Goal: Task Accomplishment & Management: Manage account settings

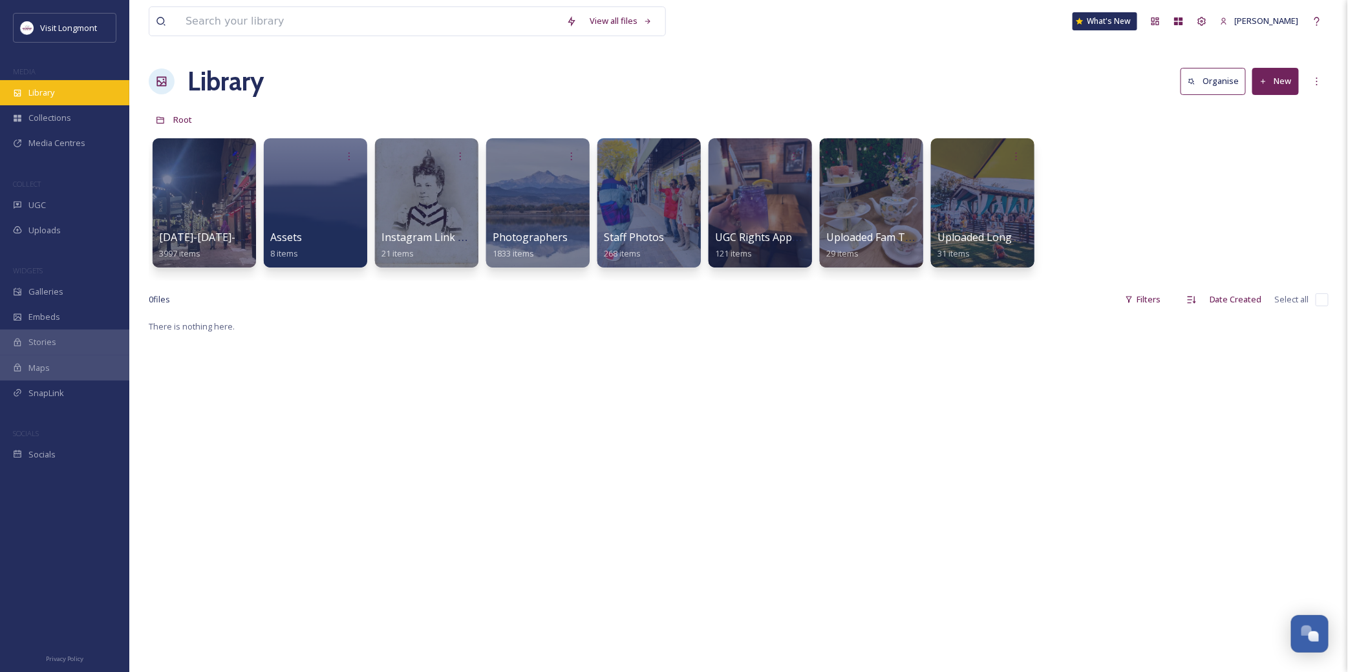
scroll to position [140, 0]
click at [30, 89] on span "Library" at bounding box center [41, 93] width 26 height 12
click at [235, 30] on input at bounding box center [369, 21] width 381 height 28
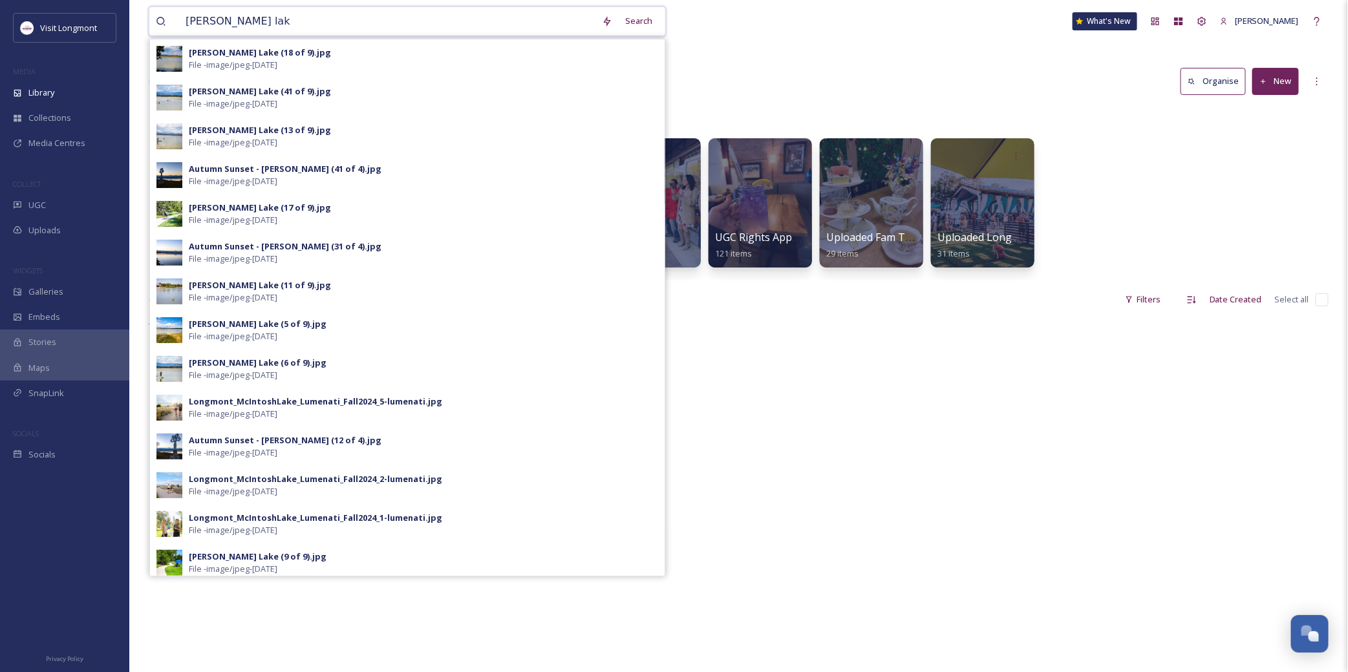
type input "mcintosh lake"
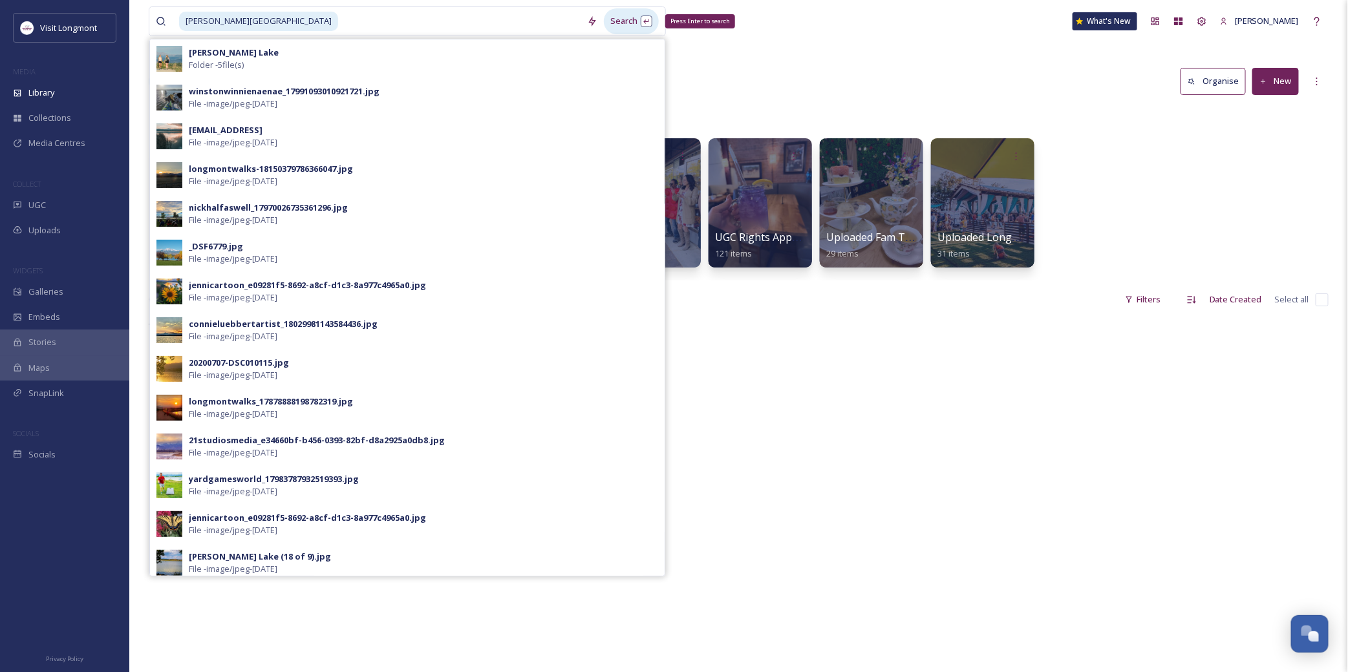
click at [617, 21] on div "Search Press Enter to search" at bounding box center [631, 20] width 55 height 25
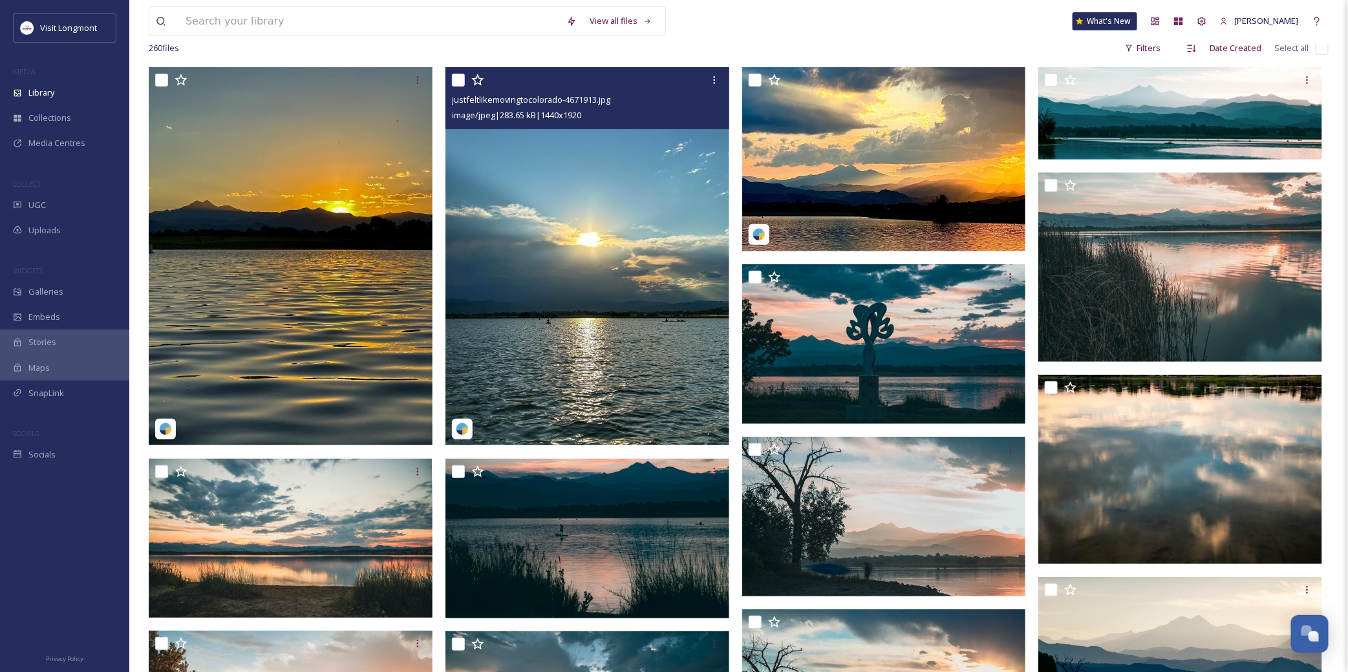
scroll to position [143, 0]
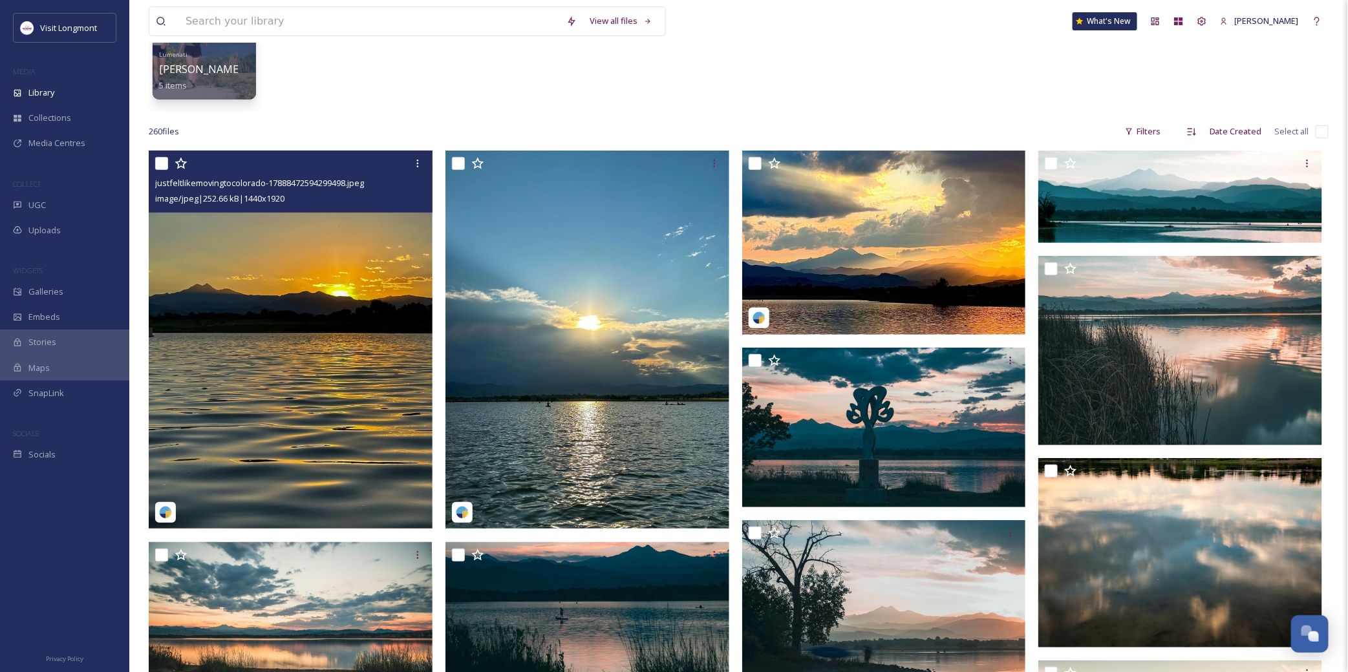
click at [162, 164] on input "checkbox" at bounding box center [161, 163] width 13 height 13
checkbox input "true"
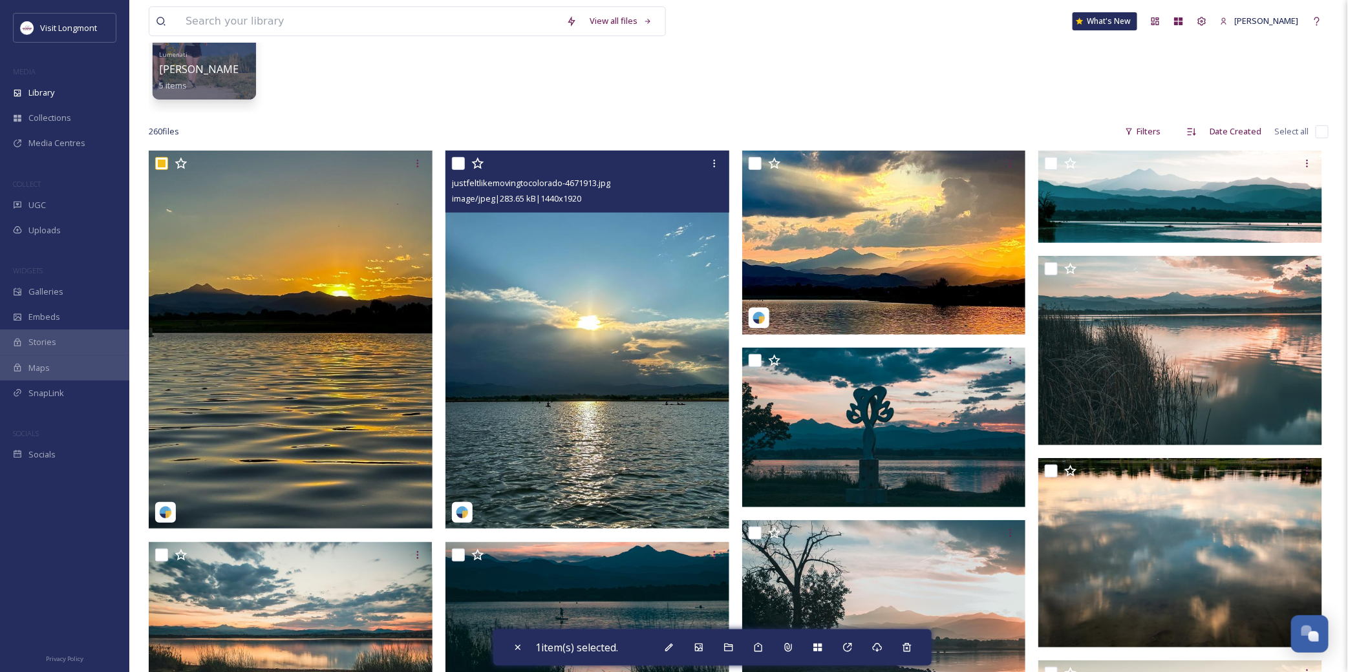
click at [460, 169] on input "checkbox" at bounding box center [458, 163] width 13 height 13
checkbox input "true"
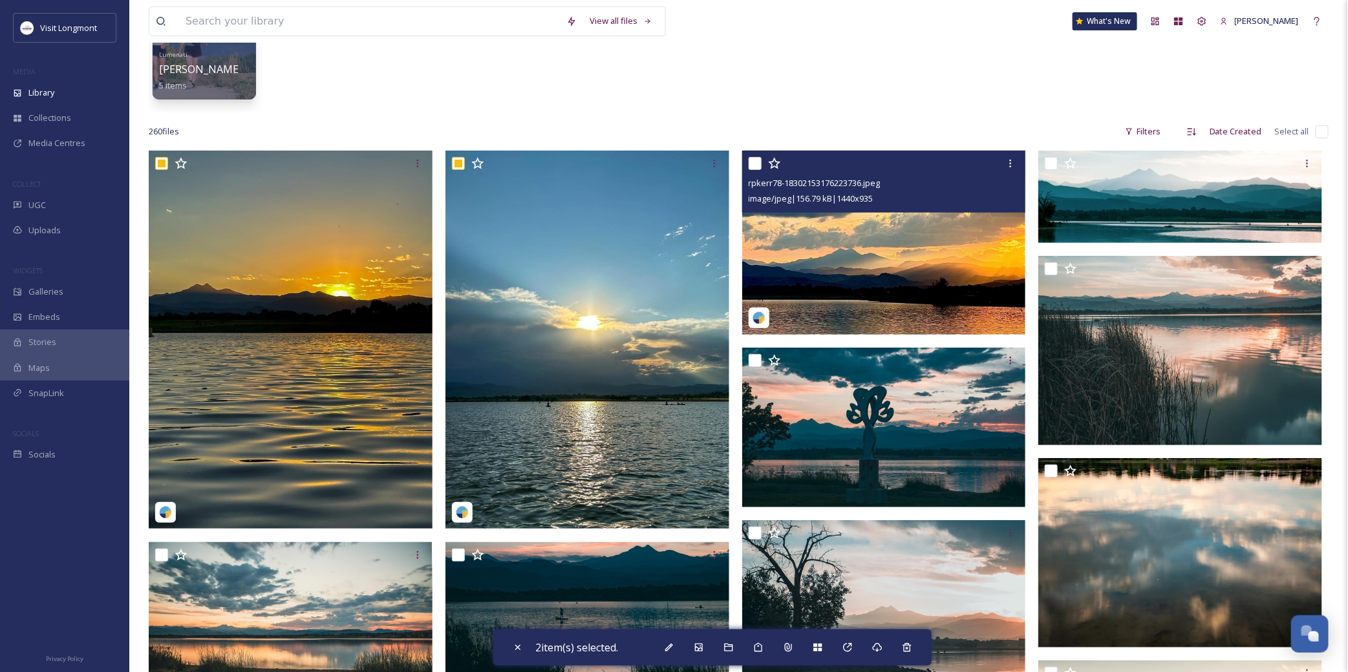
click at [756, 167] on input "checkbox" at bounding box center [755, 163] width 13 height 13
checkbox input "true"
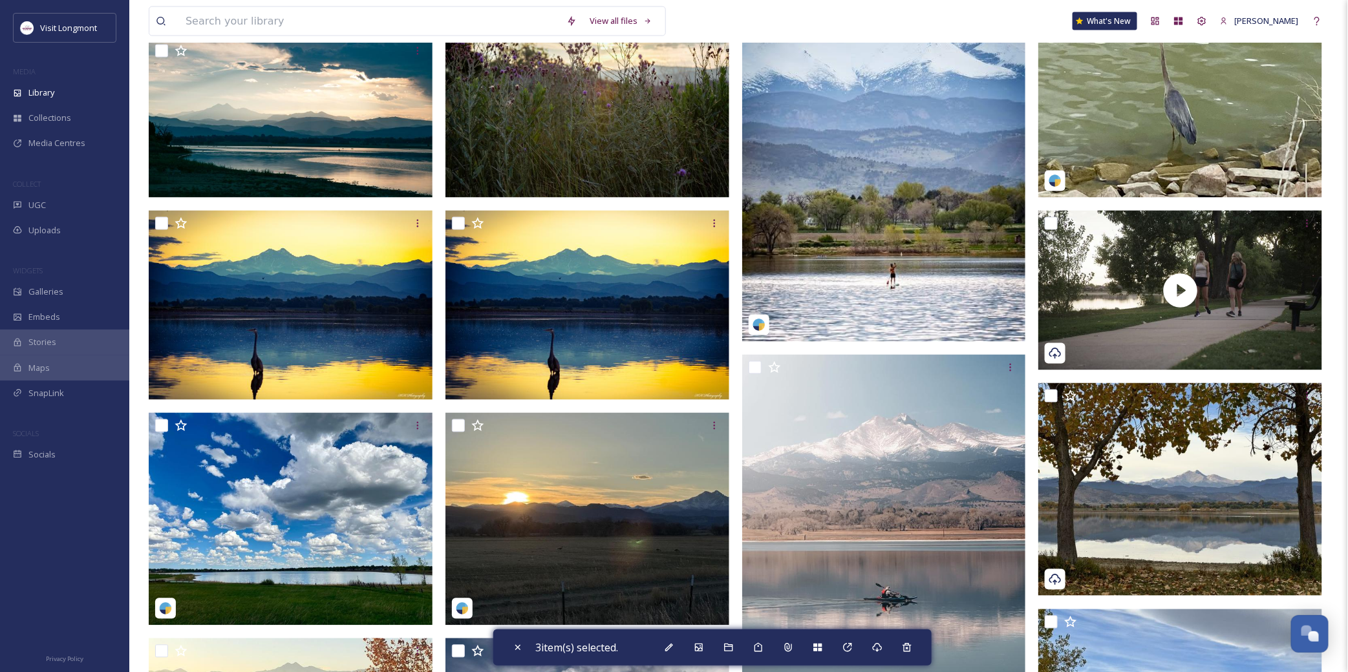
scroll to position [933, 0]
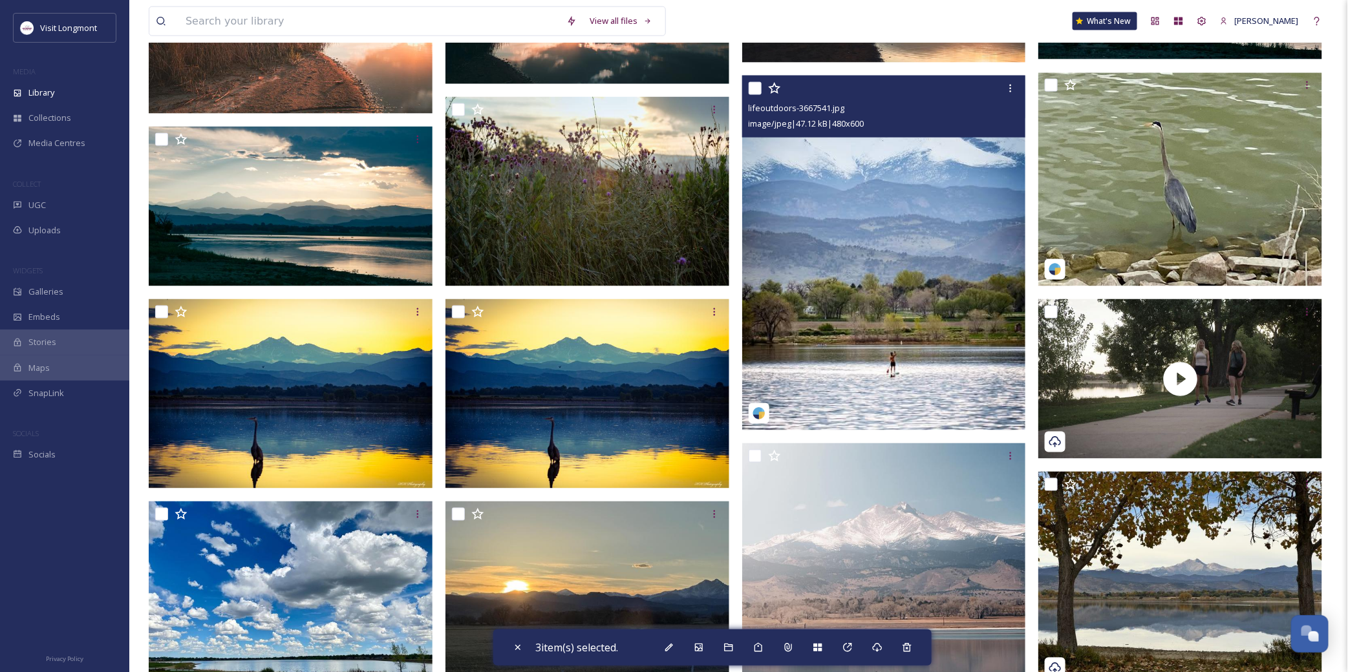
click at [754, 87] on input "checkbox" at bounding box center [755, 88] width 13 height 13
checkbox input "true"
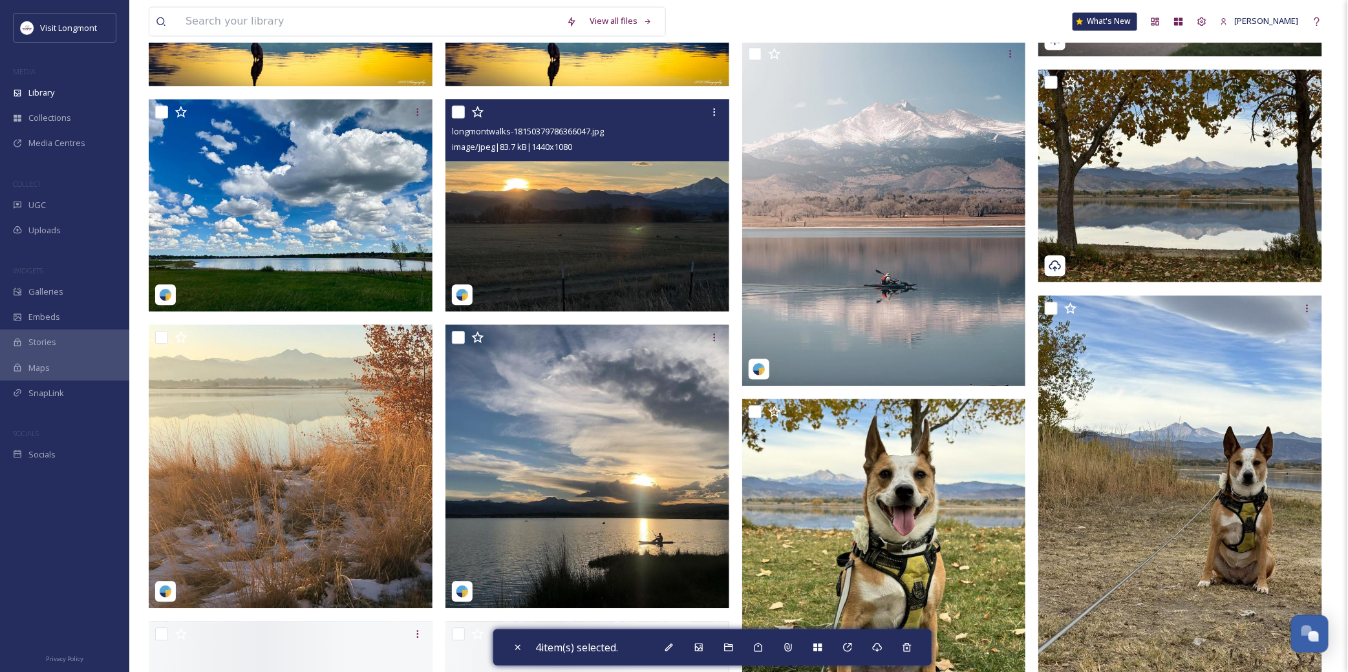
scroll to position [1365, 0]
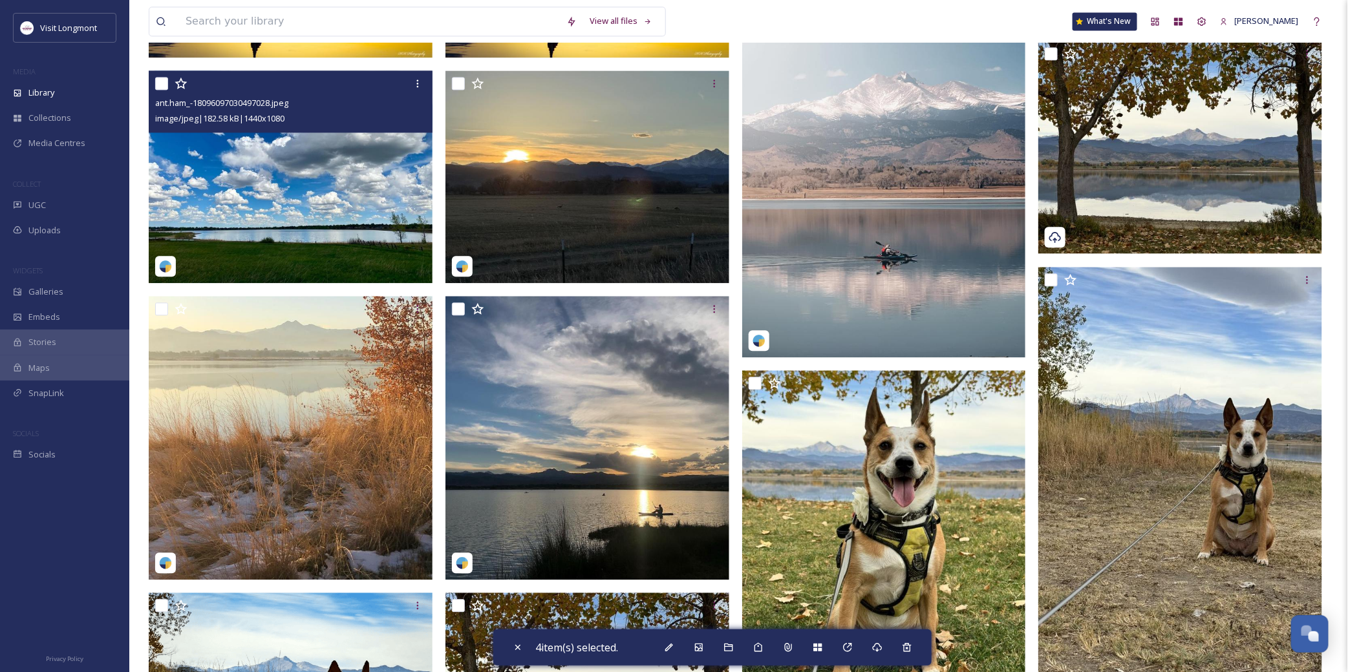
click at [158, 81] on input "checkbox" at bounding box center [161, 83] width 13 height 13
checkbox input "true"
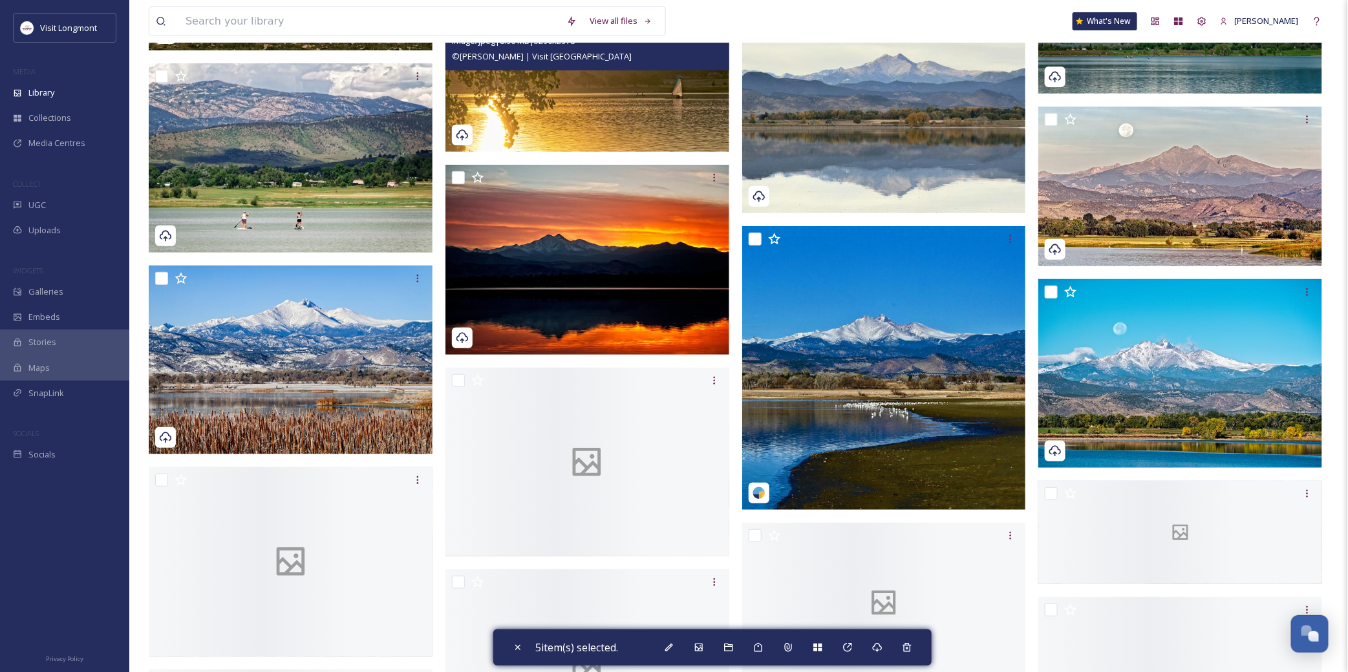
scroll to position [2657, 0]
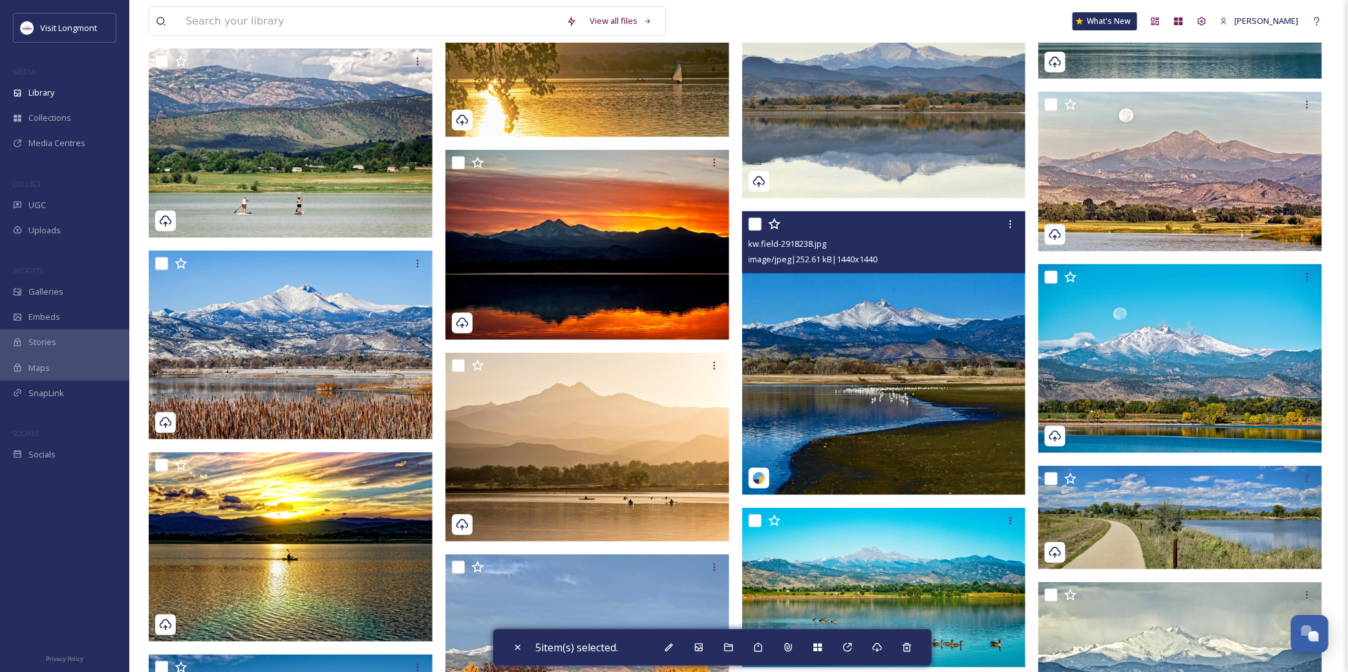
click at [756, 222] on input "checkbox" at bounding box center [755, 224] width 13 height 13
checkbox input "true"
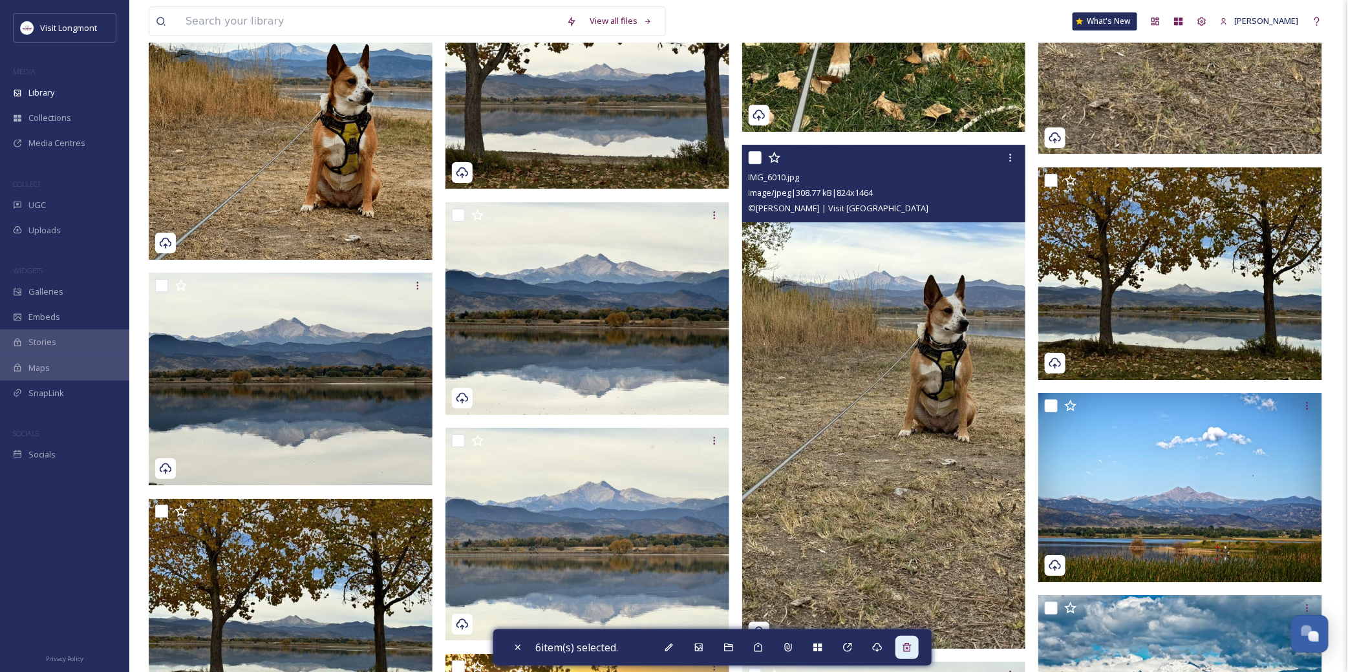
scroll to position [2083, 0]
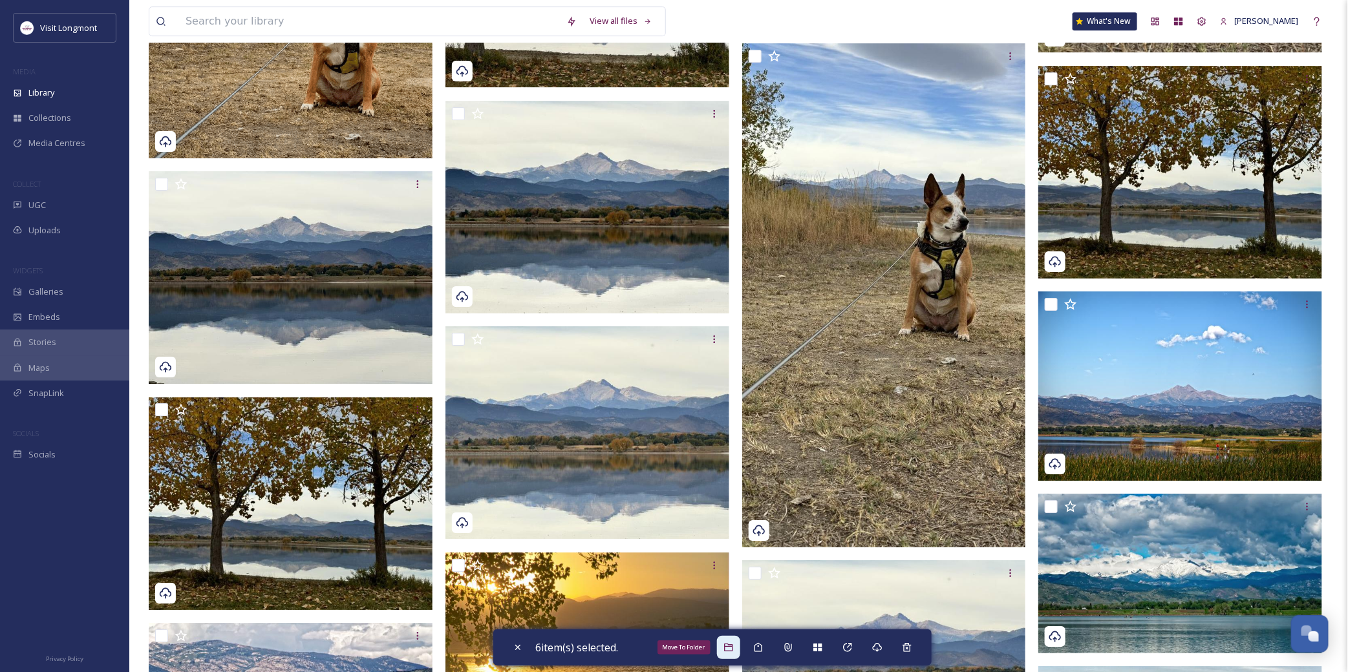
click at [732, 644] on icon at bounding box center [728, 648] width 8 height 8
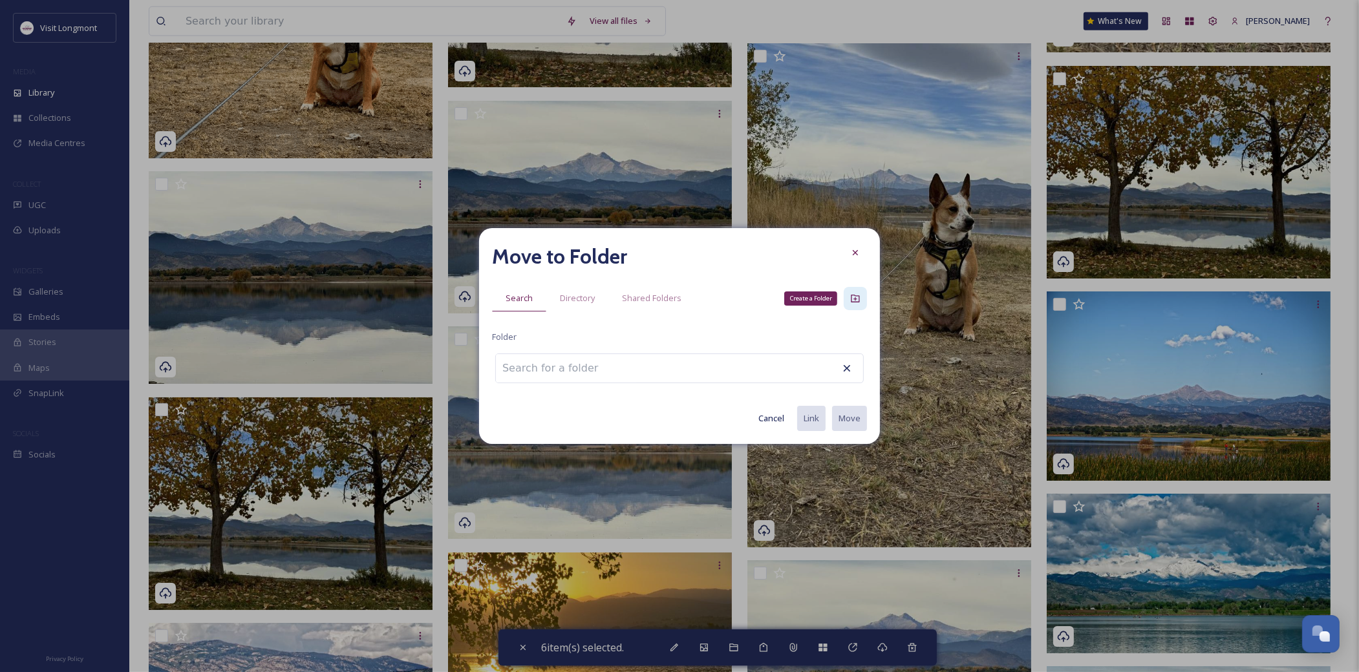
click at [852, 297] on icon at bounding box center [855, 298] width 10 height 10
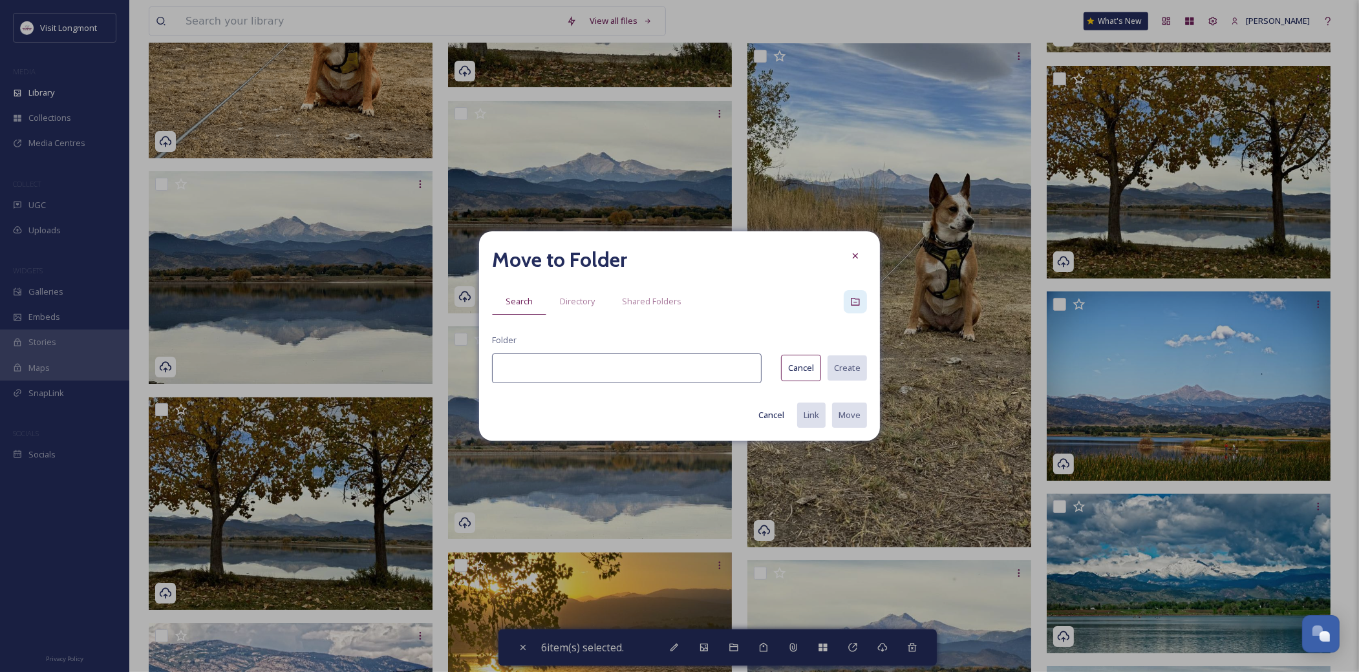
click at [637, 366] on input at bounding box center [627, 369] width 270 height 30
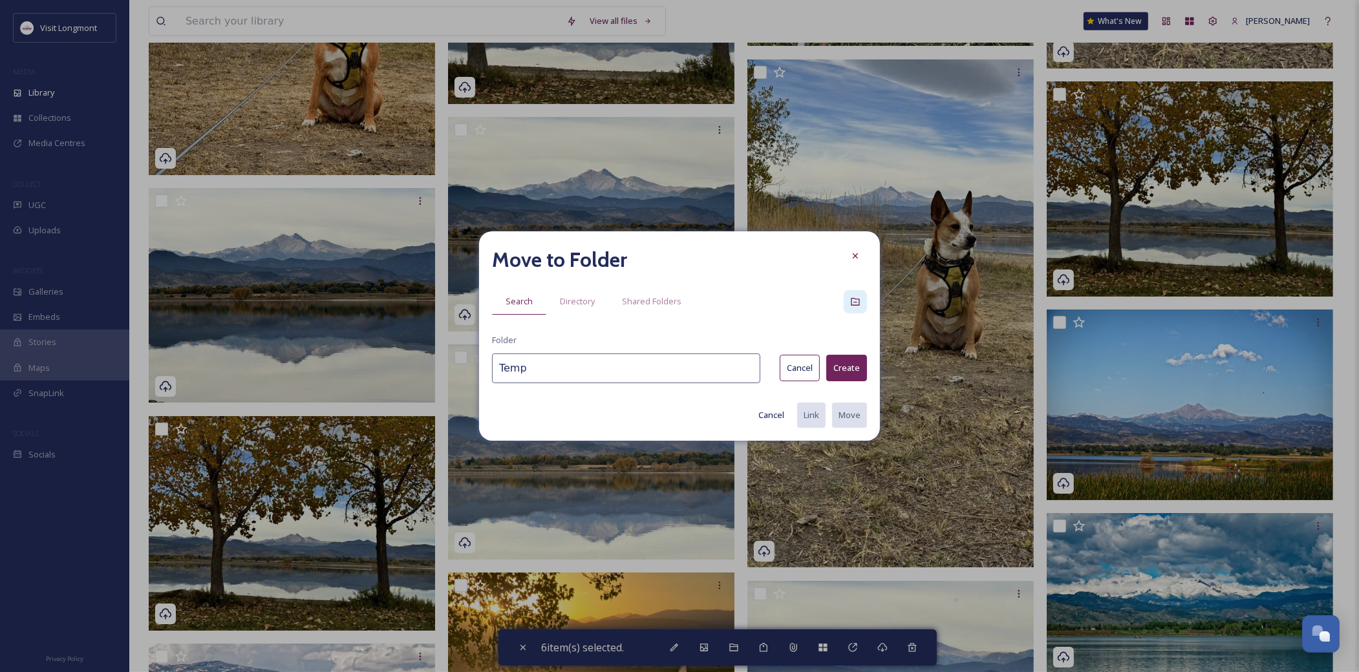
type input "Temp"
click at [854, 365] on button "Create" at bounding box center [846, 368] width 41 height 27
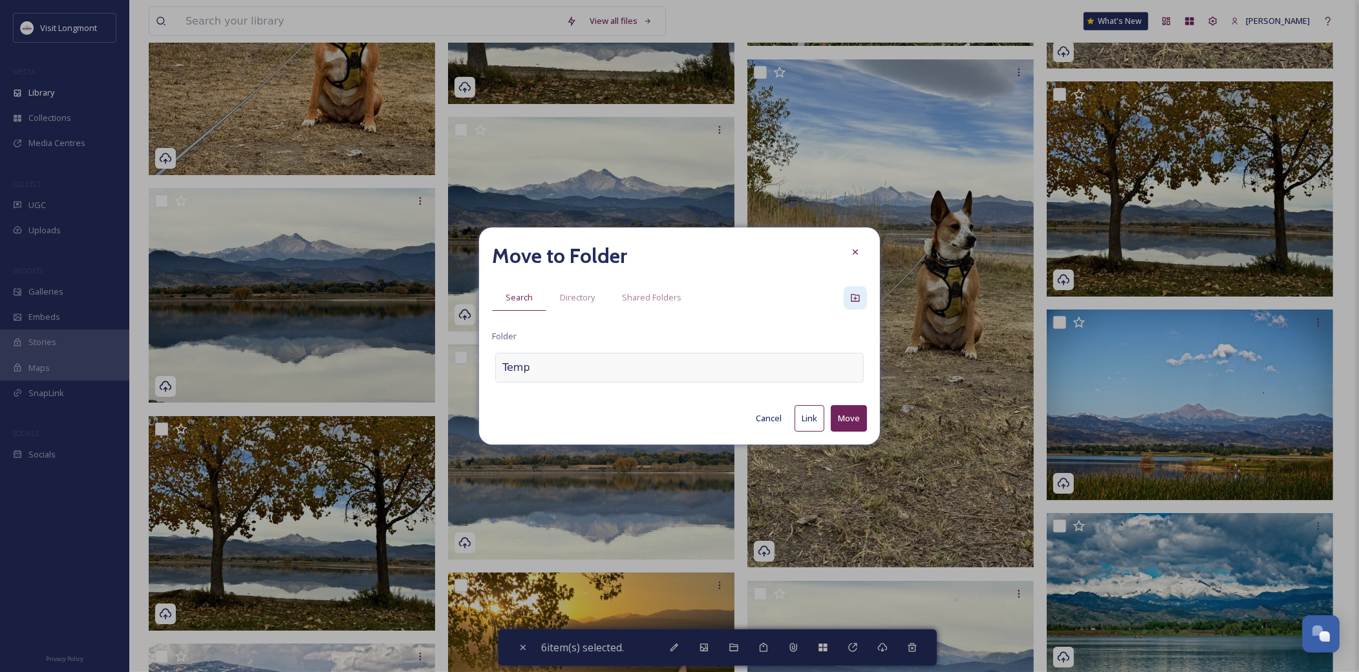
click at [535, 372] on div "Temp" at bounding box center [679, 368] width 368 height 30
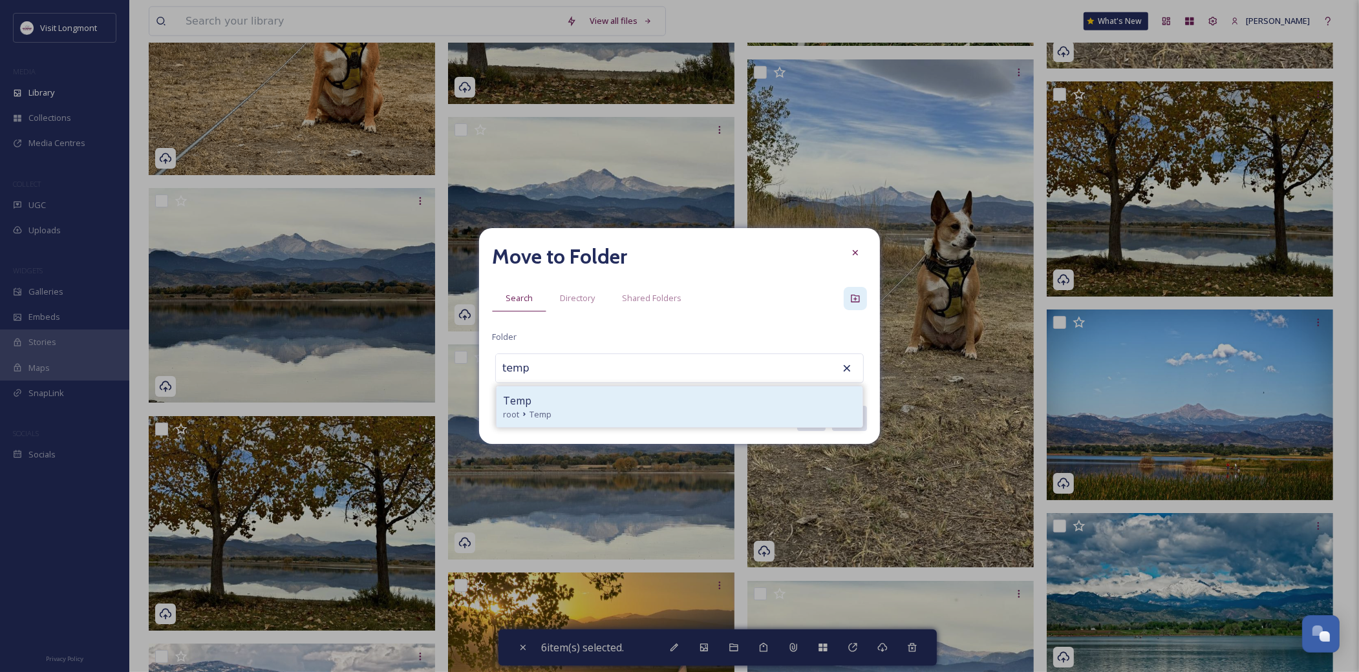
click at [535, 398] on div "Temp" at bounding box center [679, 401] width 353 height 16
type input "Temp"
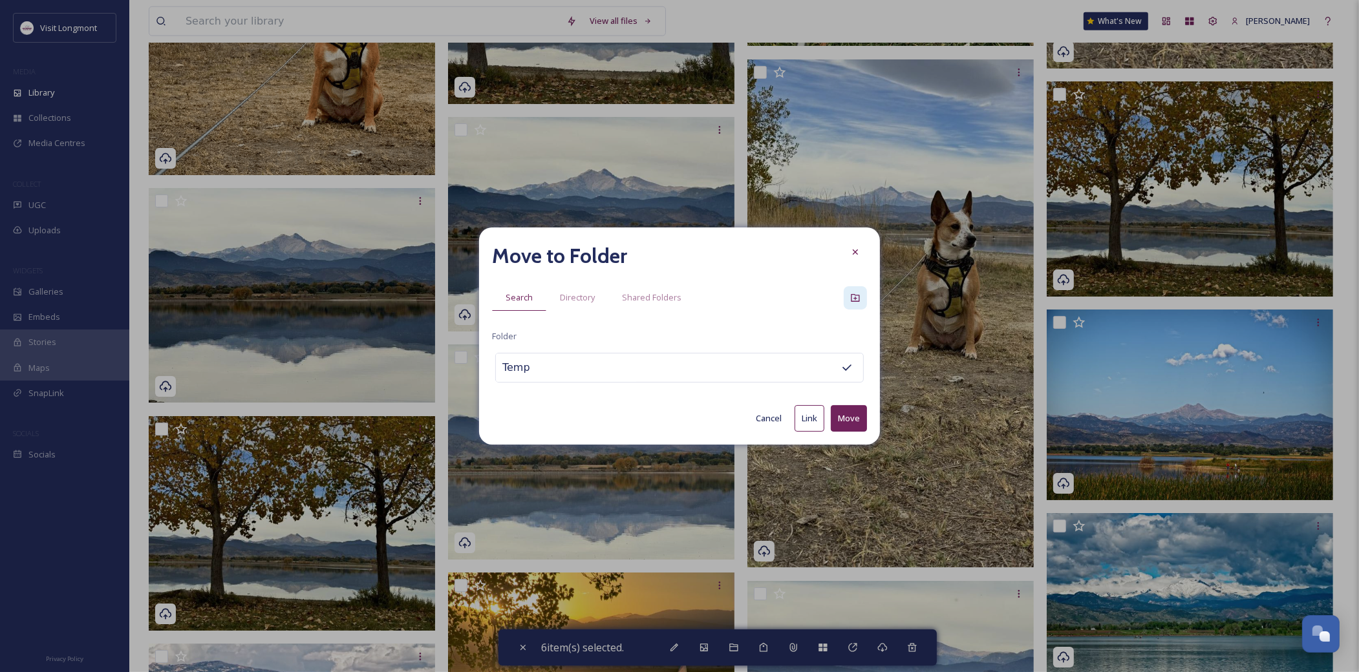
click at [849, 417] on button "Move" at bounding box center [849, 418] width 36 height 27
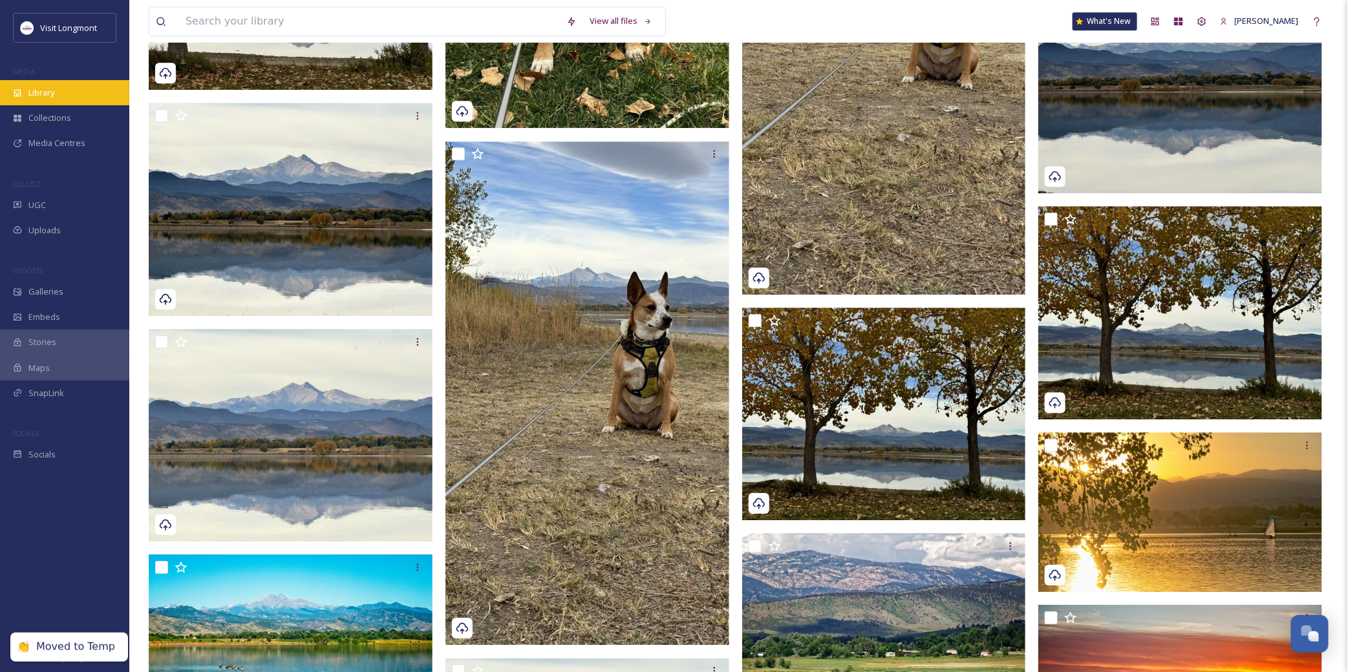
scroll to position [1365, 0]
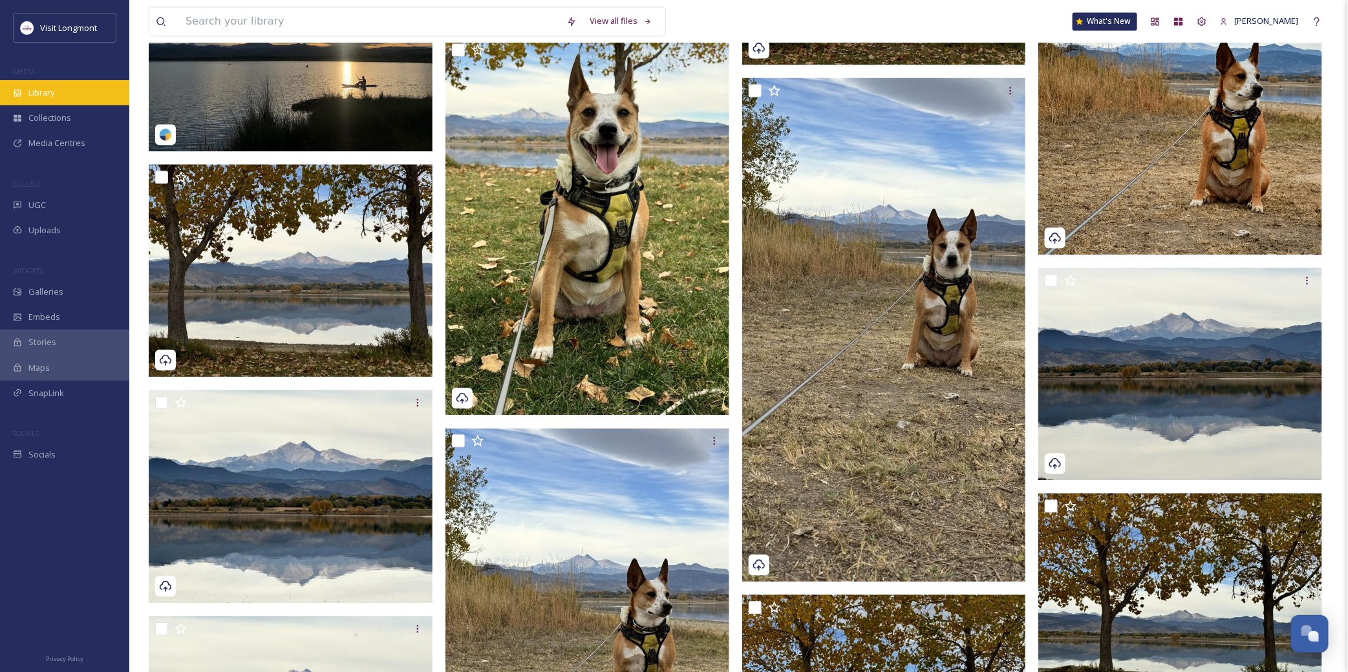
click at [59, 98] on div "Library" at bounding box center [64, 92] width 129 height 25
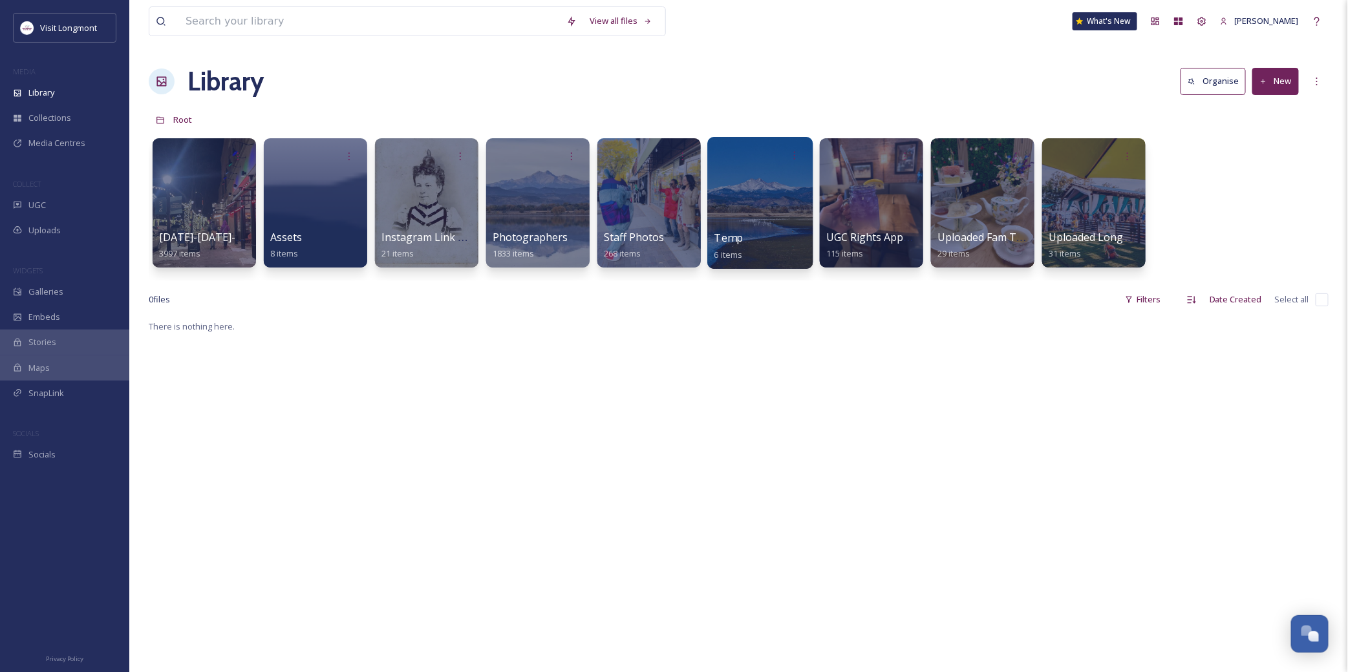
click at [754, 204] on div at bounding box center [759, 203] width 105 height 132
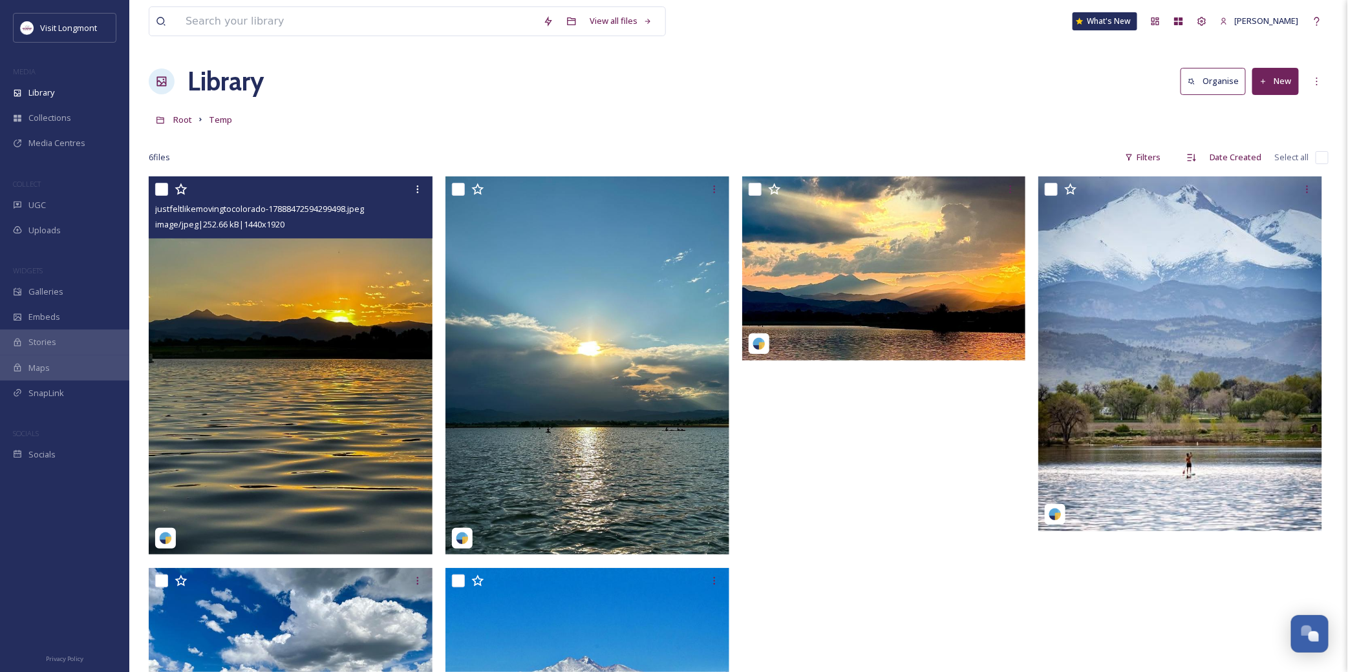
click at [167, 532] on img at bounding box center [165, 538] width 13 height 13
click at [328, 328] on img at bounding box center [291, 365] width 284 height 378
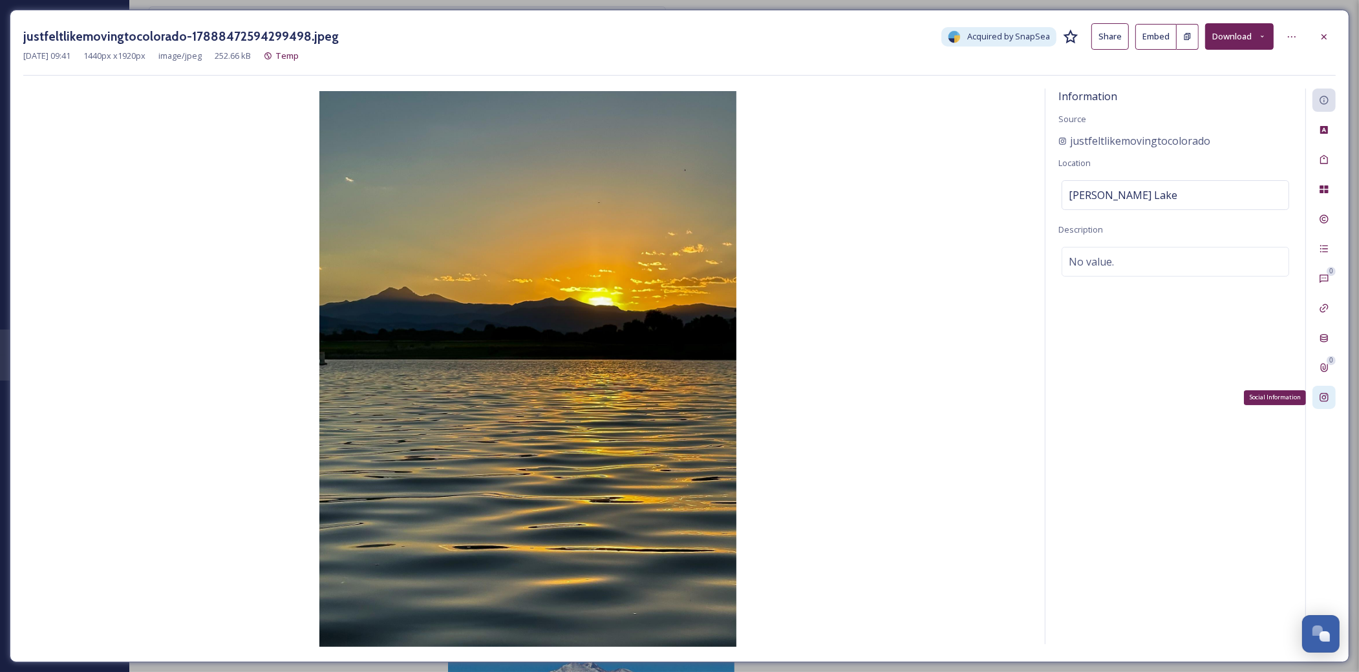
click at [1325, 398] on icon at bounding box center [1323, 398] width 8 height 8
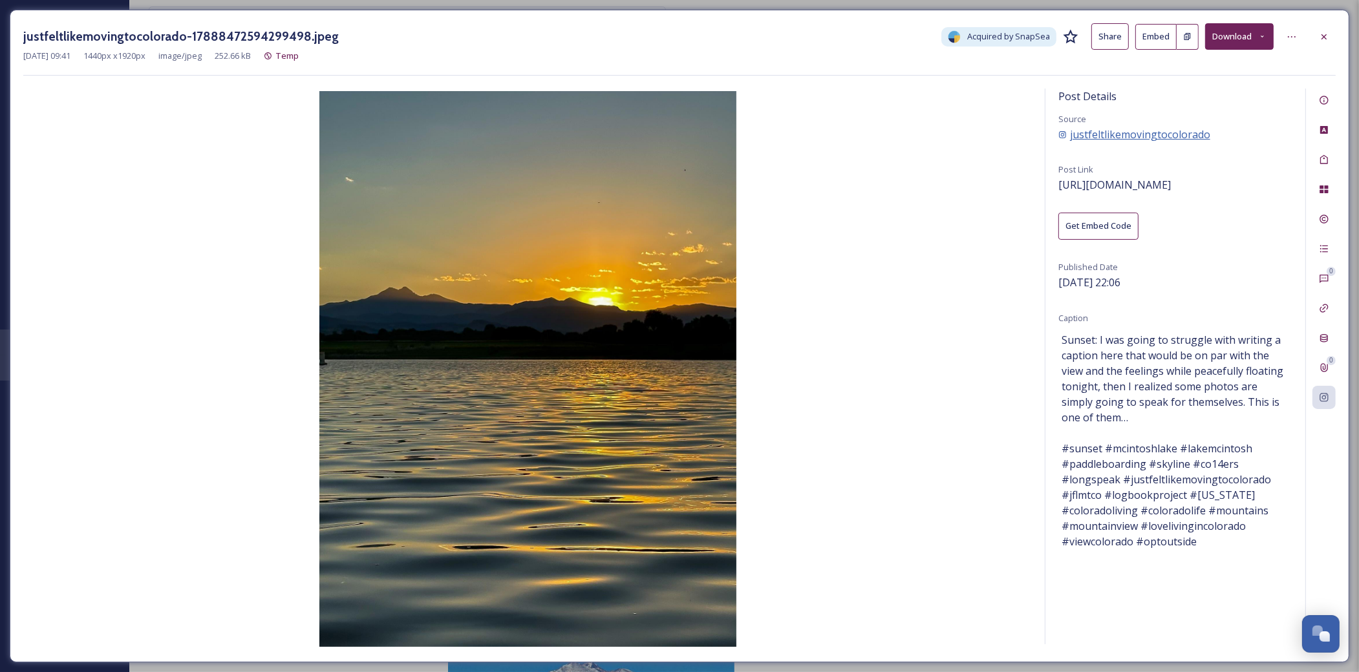
click at [1149, 136] on span "justfeltlikemovingtocolorado" at bounding box center [1140, 135] width 140 height 16
click at [1329, 39] on div at bounding box center [1323, 36] width 23 height 23
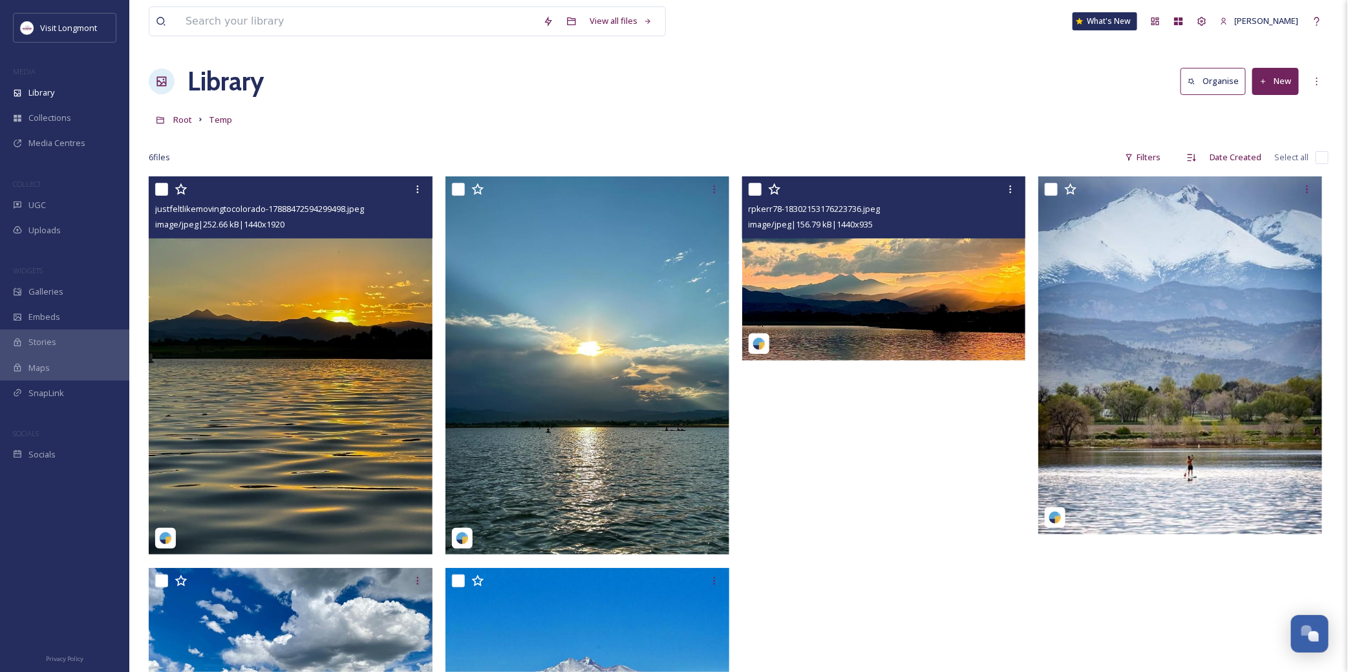
click at [978, 240] on img at bounding box center [884, 268] width 284 height 184
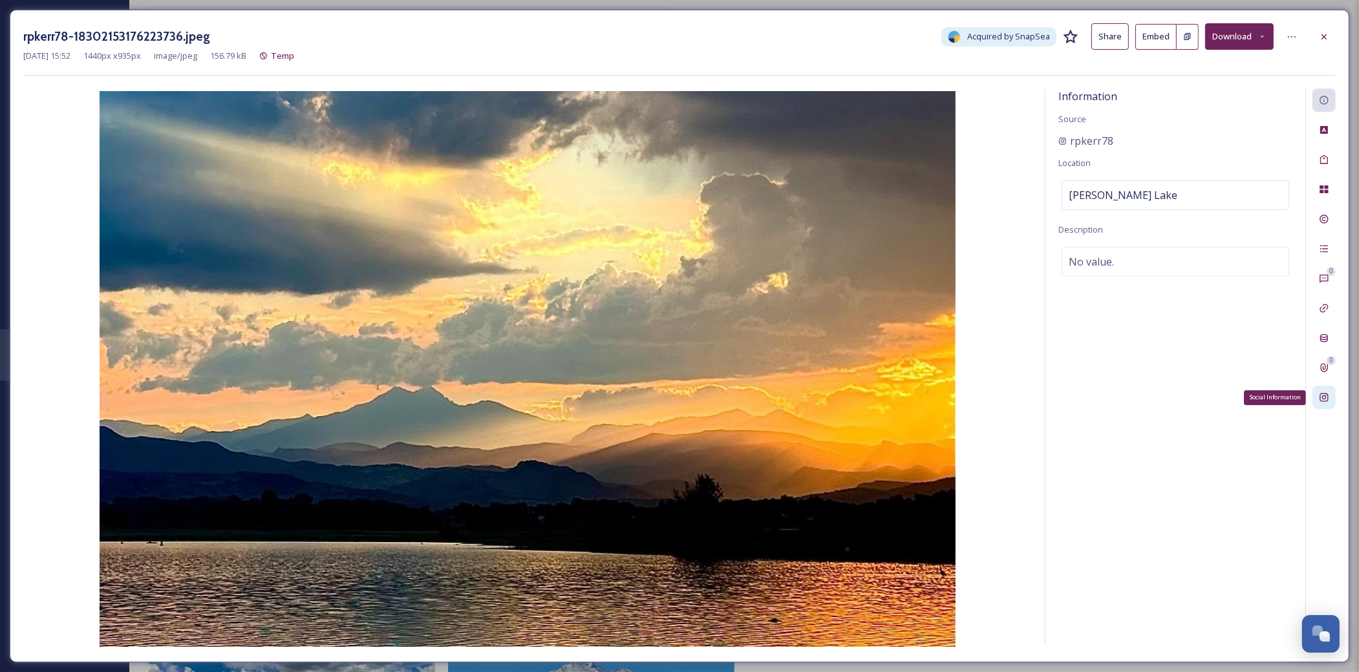
click at [1321, 390] on div "Social Information" at bounding box center [1323, 397] width 23 height 23
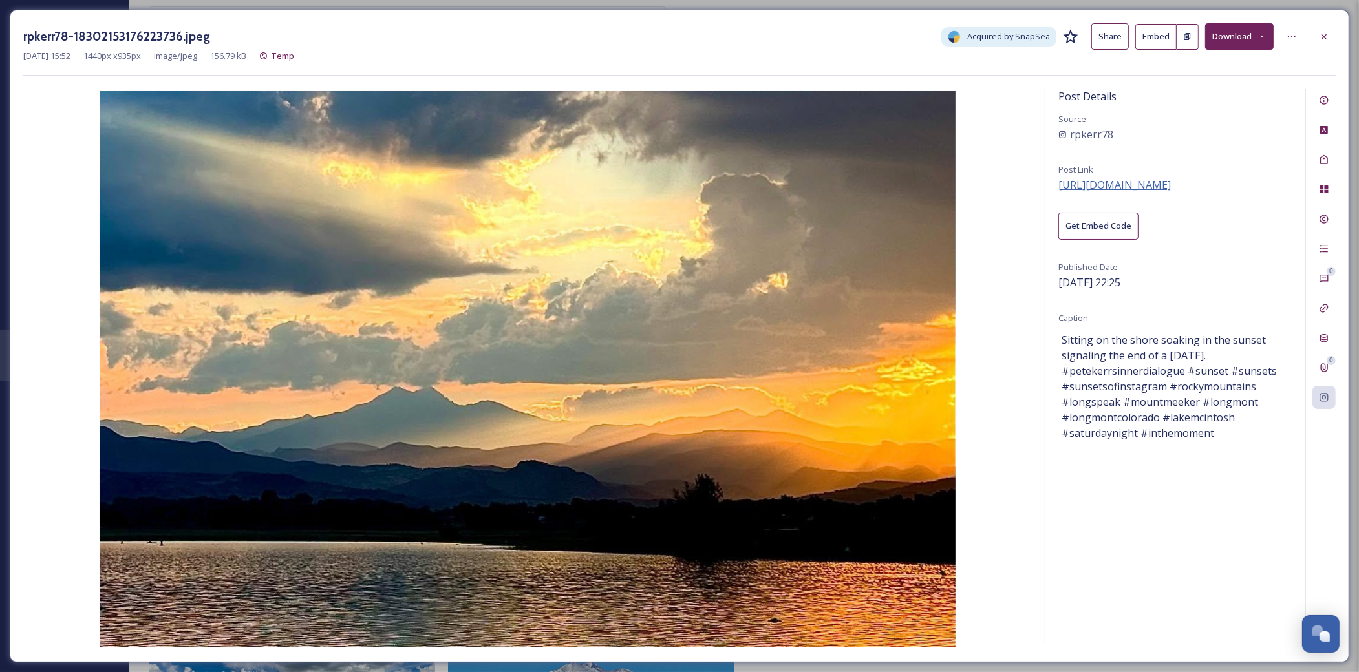
click at [1153, 189] on span "[URL][DOMAIN_NAME]" at bounding box center [1114, 185] width 112 height 14
click at [1328, 5] on div "rpkerr78-18302153176223736.jpeg Acquired by SnapSea Share Embed Download [DATE]…" at bounding box center [679, 336] width 1359 height 672
click at [1321, 37] on icon at bounding box center [1324, 37] width 10 height 10
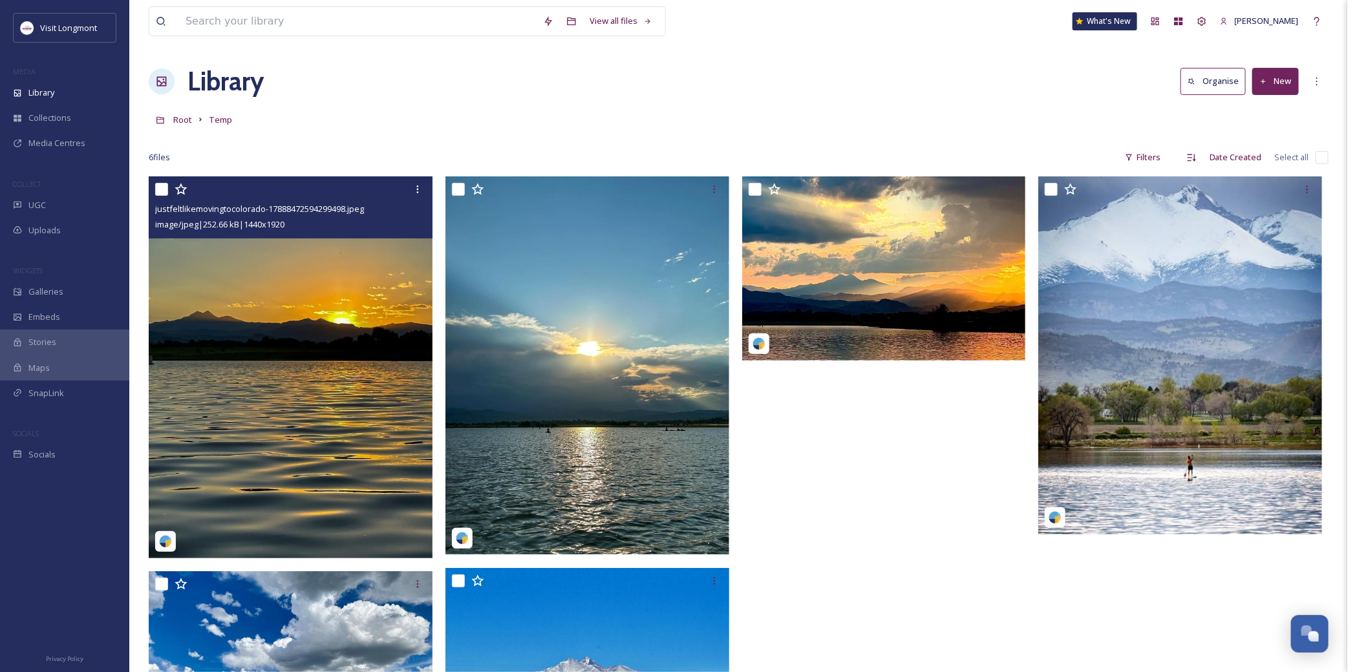
click at [363, 239] on img at bounding box center [292, 366] width 286 height 381
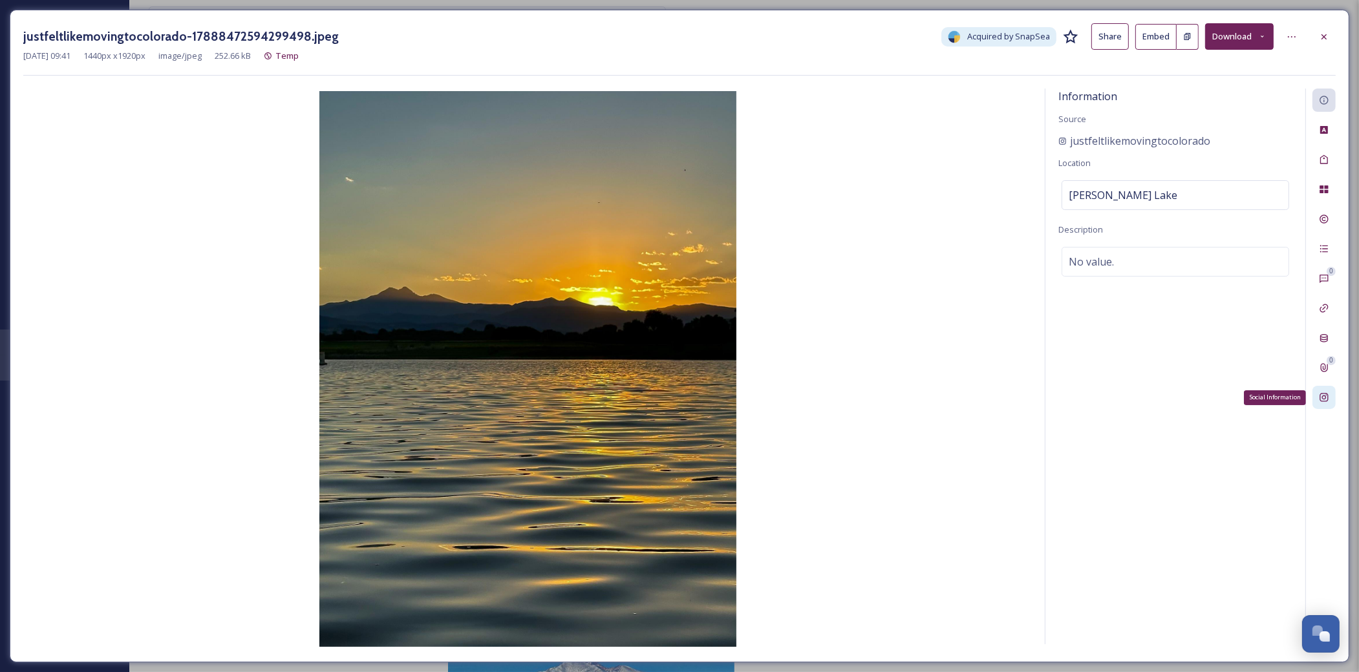
click at [1321, 399] on icon at bounding box center [1324, 397] width 10 height 10
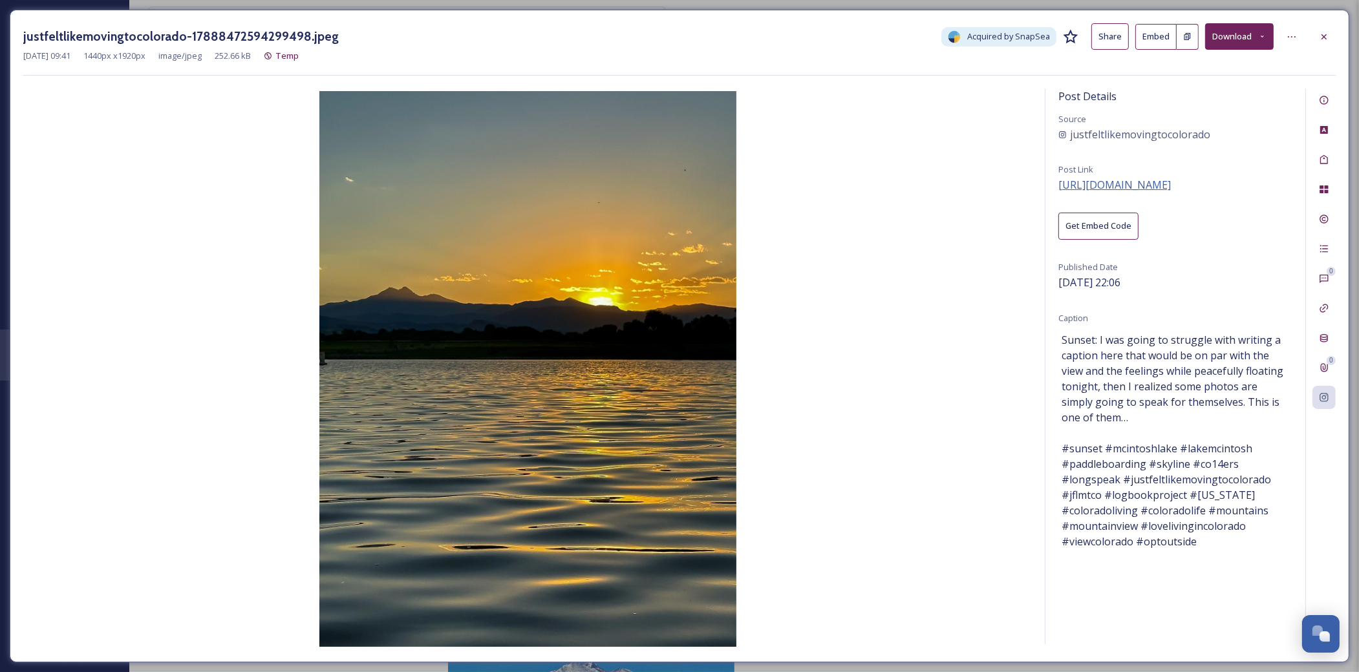
click at [1167, 187] on span "[URL][DOMAIN_NAME]" at bounding box center [1114, 185] width 112 height 14
click at [1319, 34] on icon at bounding box center [1324, 37] width 10 height 10
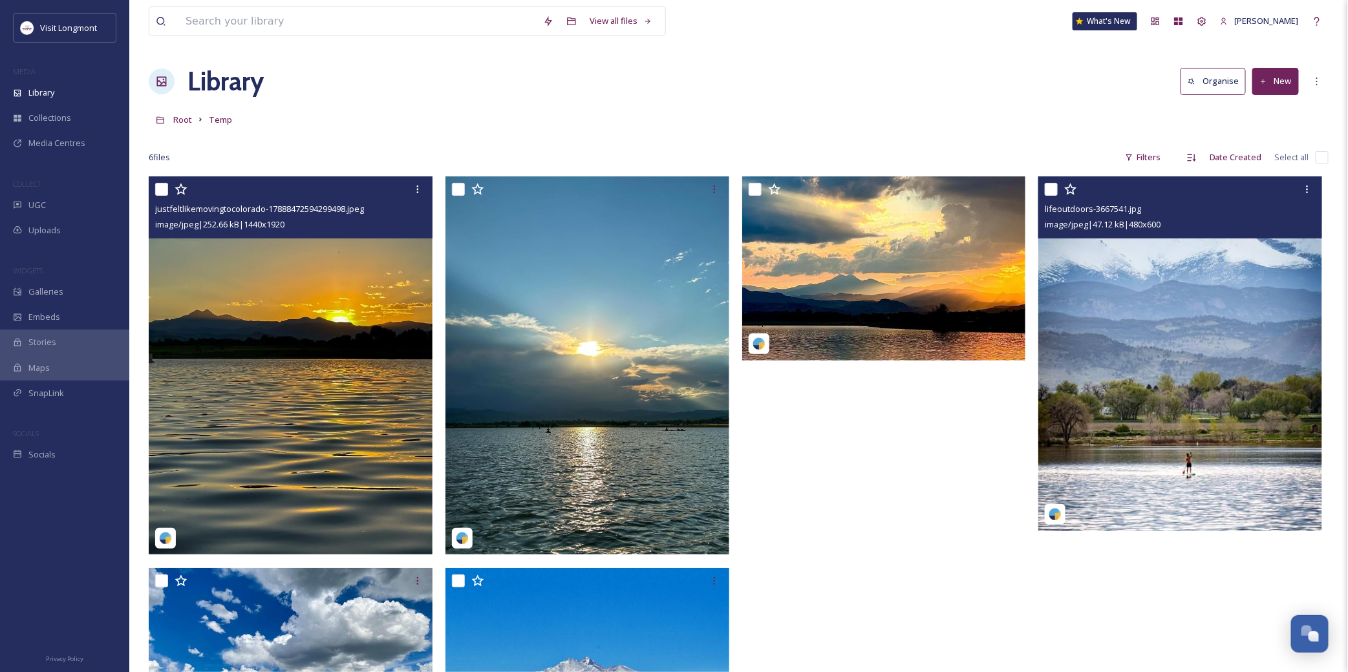
click at [1138, 327] on img at bounding box center [1180, 353] width 284 height 355
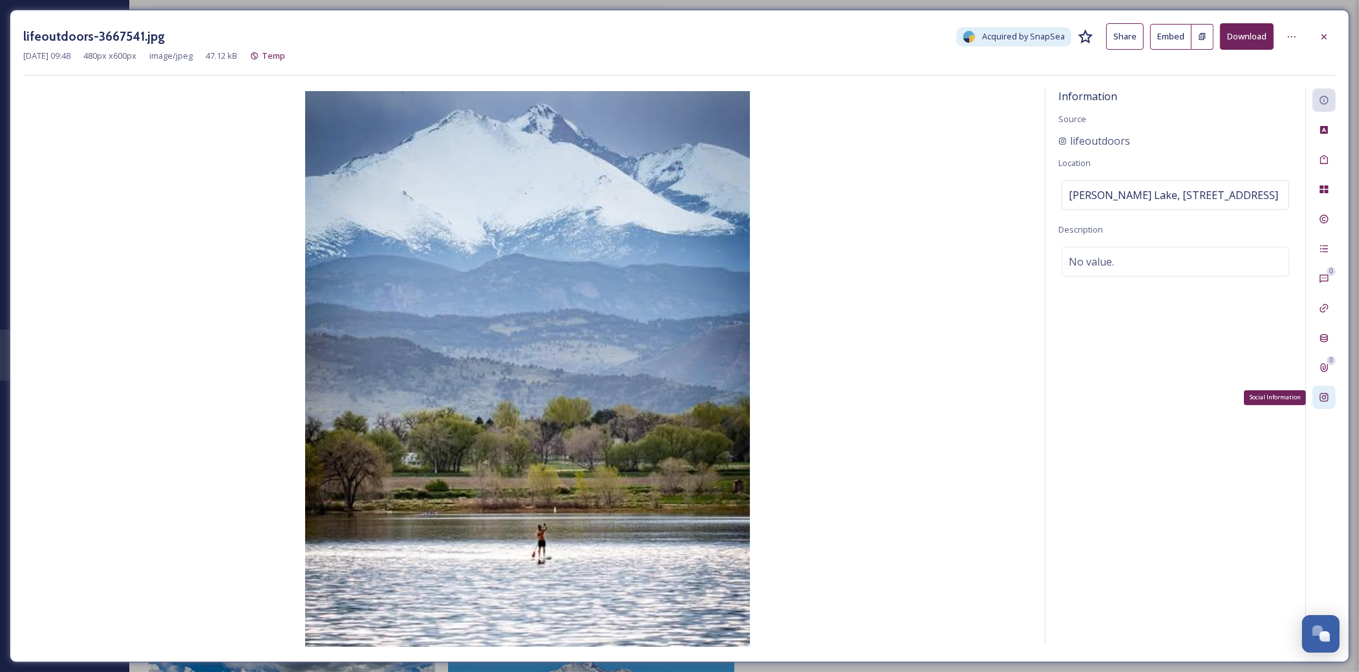
click at [1328, 398] on icon at bounding box center [1323, 398] width 8 height 8
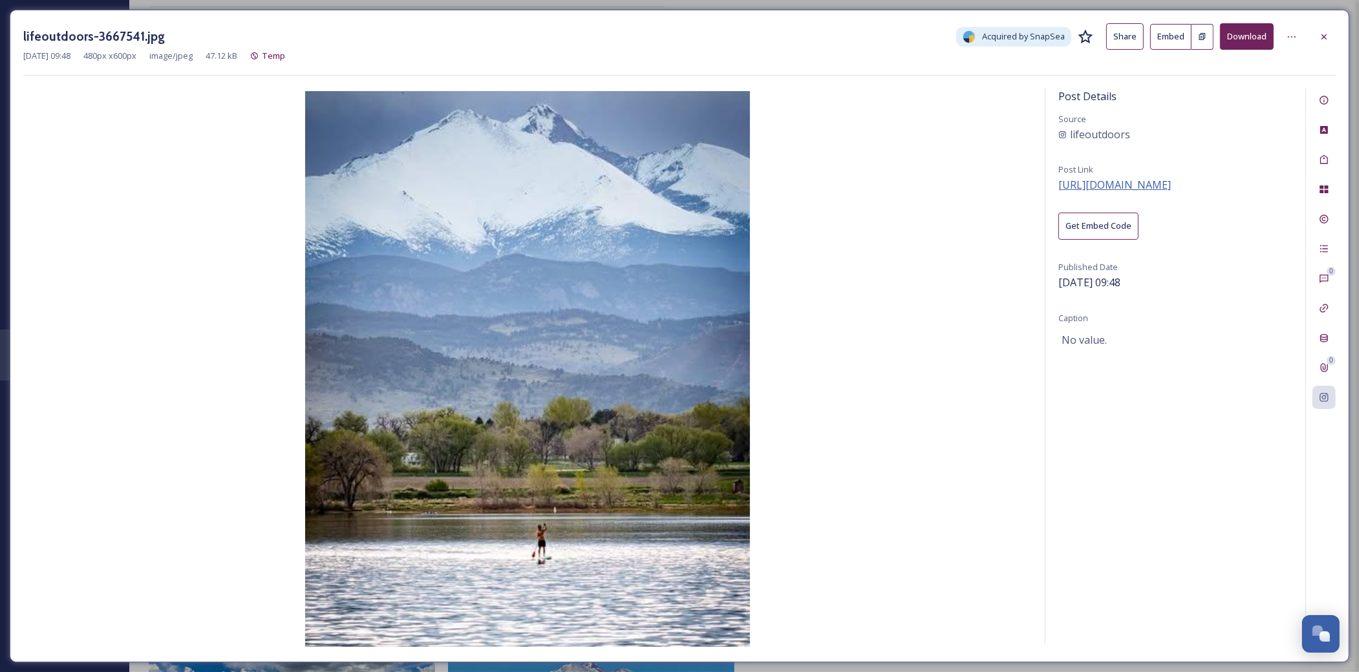
click at [1123, 188] on span "[URL][DOMAIN_NAME]" at bounding box center [1114, 185] width 112 height 14
click at [1328, 37] on icon at bounding box center [1324, 37] width 10 height 10
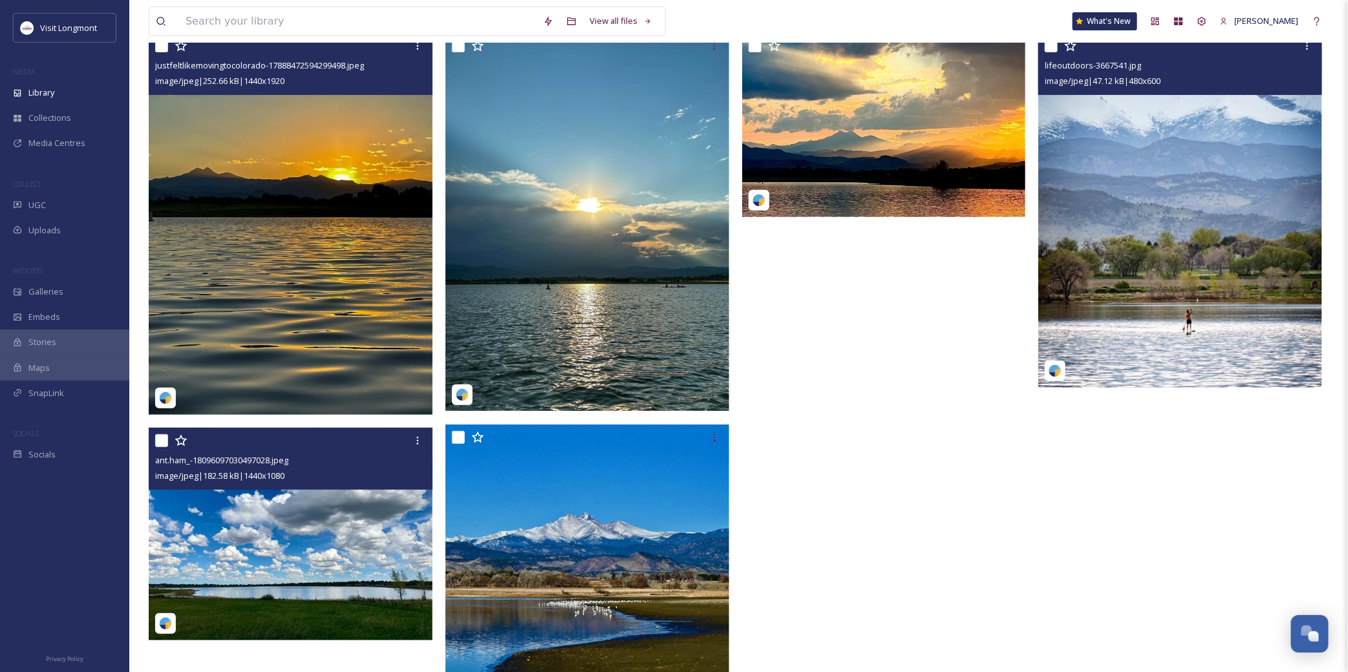
scroll to position [202, 0]
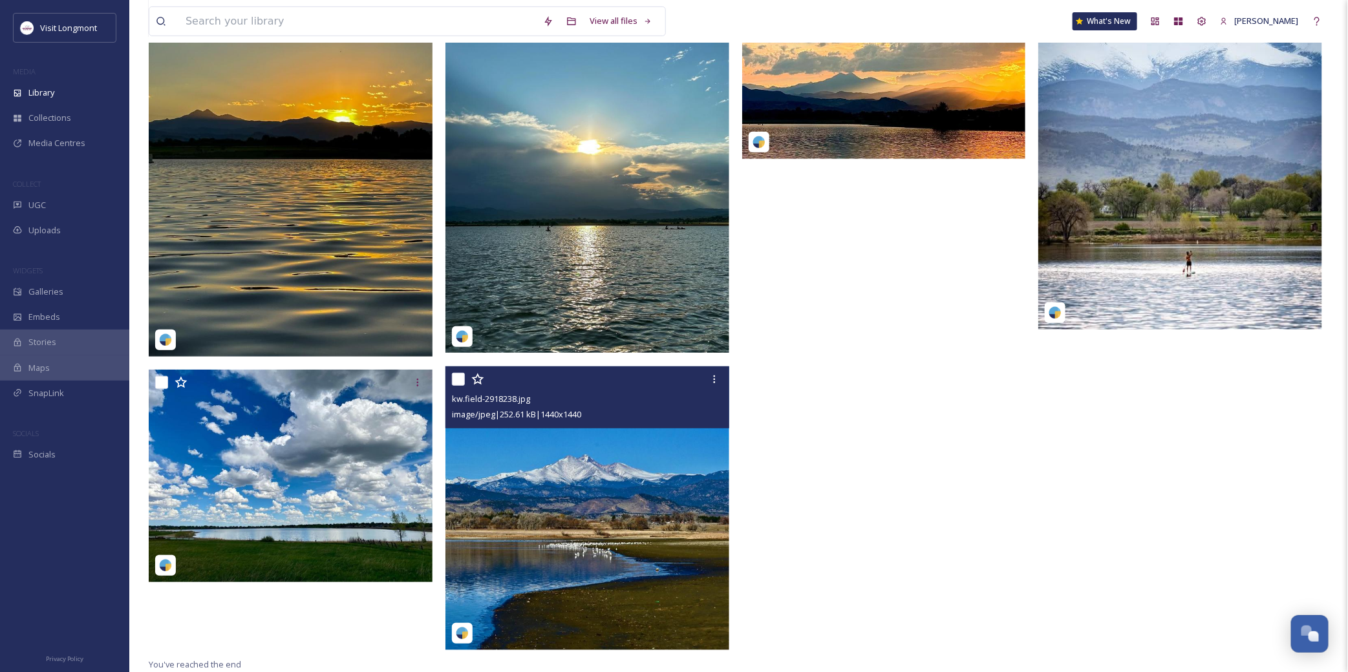
click at [643, 487] on img at bounding box center [587, 508] width 284 height 284
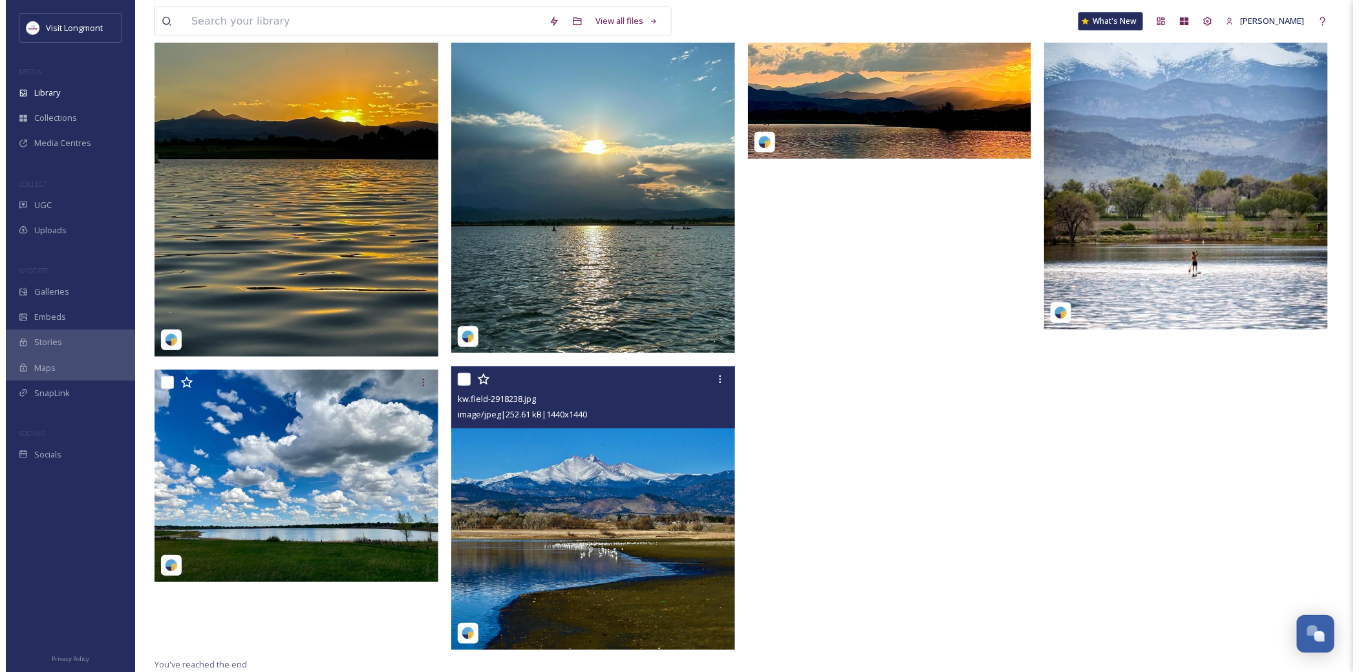
scroll to position [176, 0]
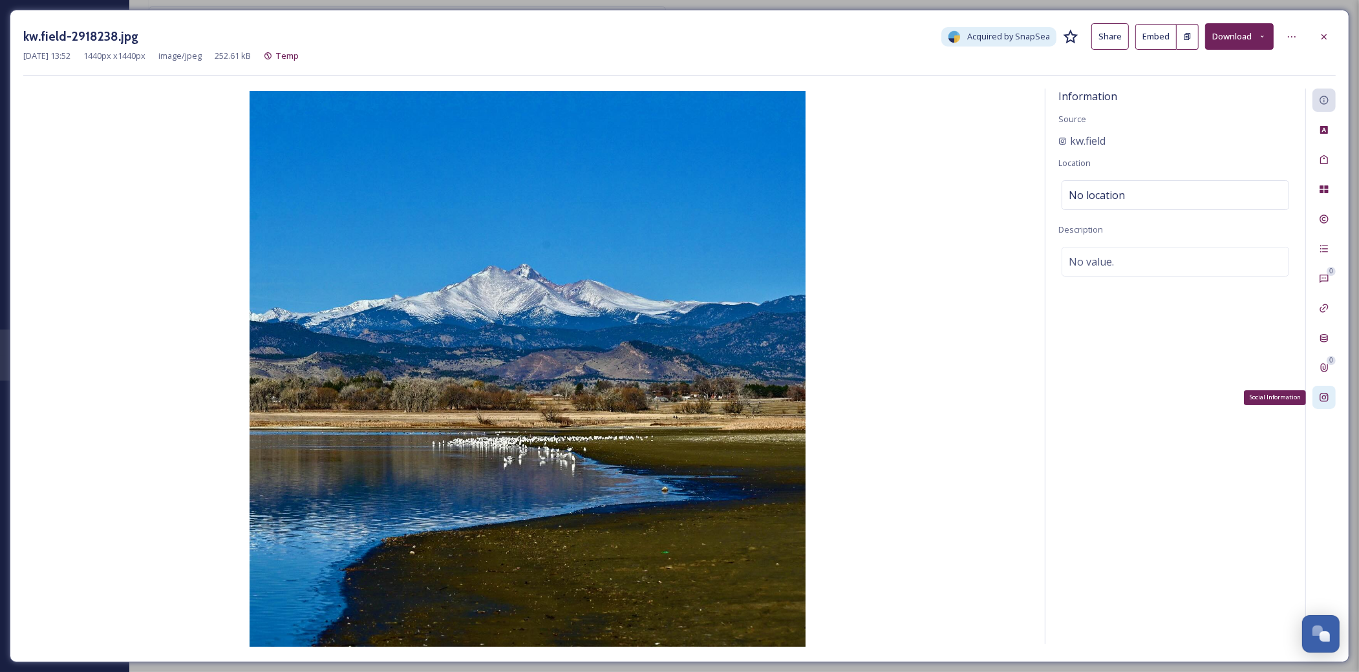
click at [1326, 402] on icon at bounding box center [1323, 398] width 8 height 8
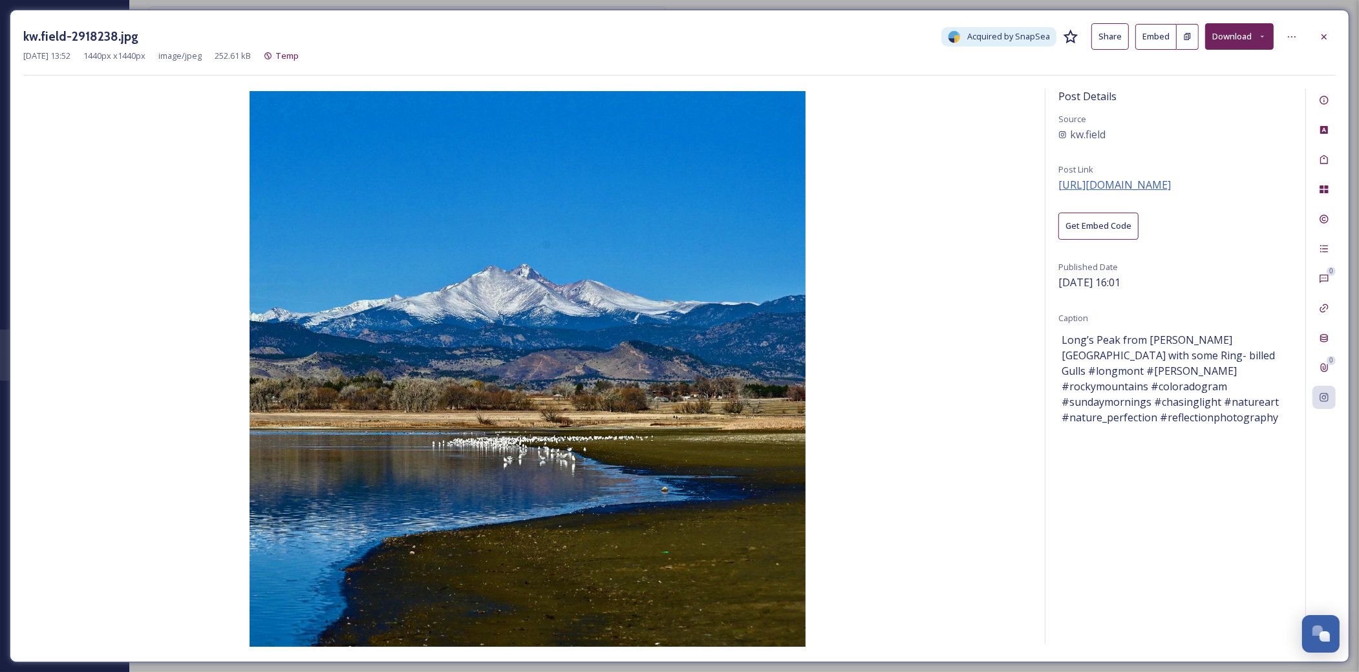
click at [1100, 184] on span "[URL][DOMAIN_NAME]" at bounding box center [1114, 185] width 112 height 14
click at [1326, 41] on icon at bounding box center [1324, 37] width 10 height 10
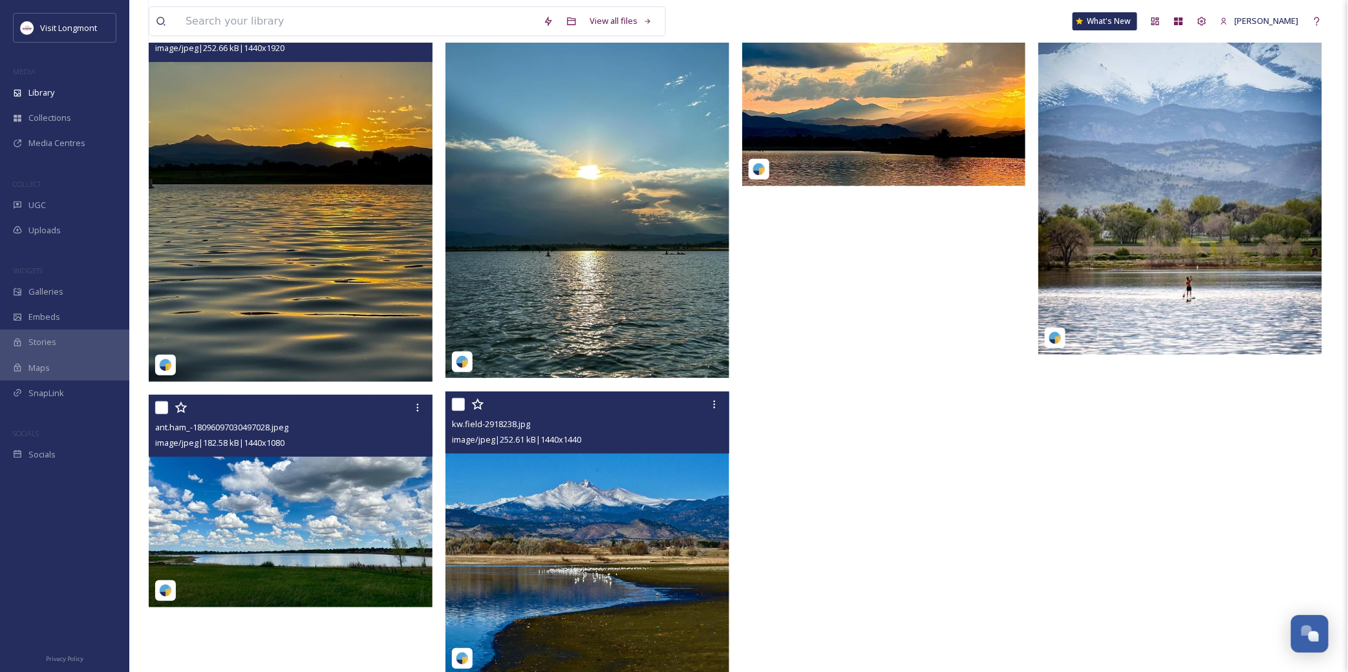
click at [324, 533] on img at bounding box center [291, 501] width 284 height 213
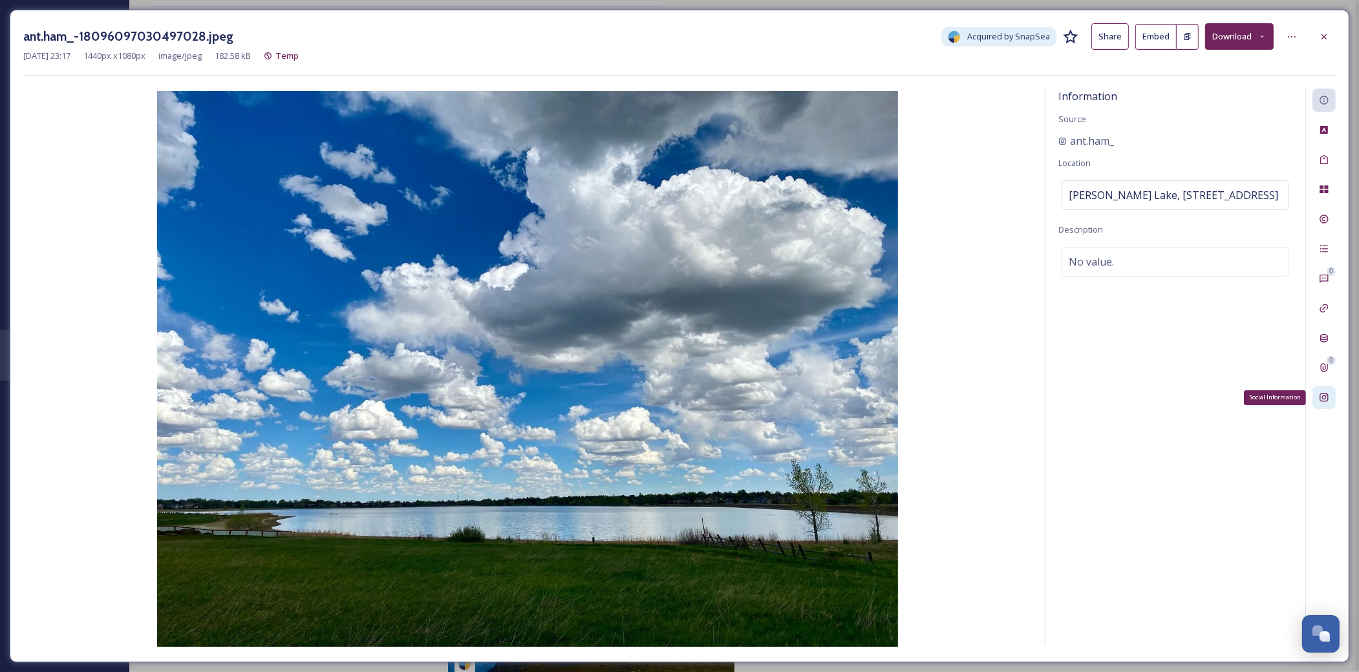
click at [1320, 396] on icon at bounding box center [1323, 398] width 8 height 8
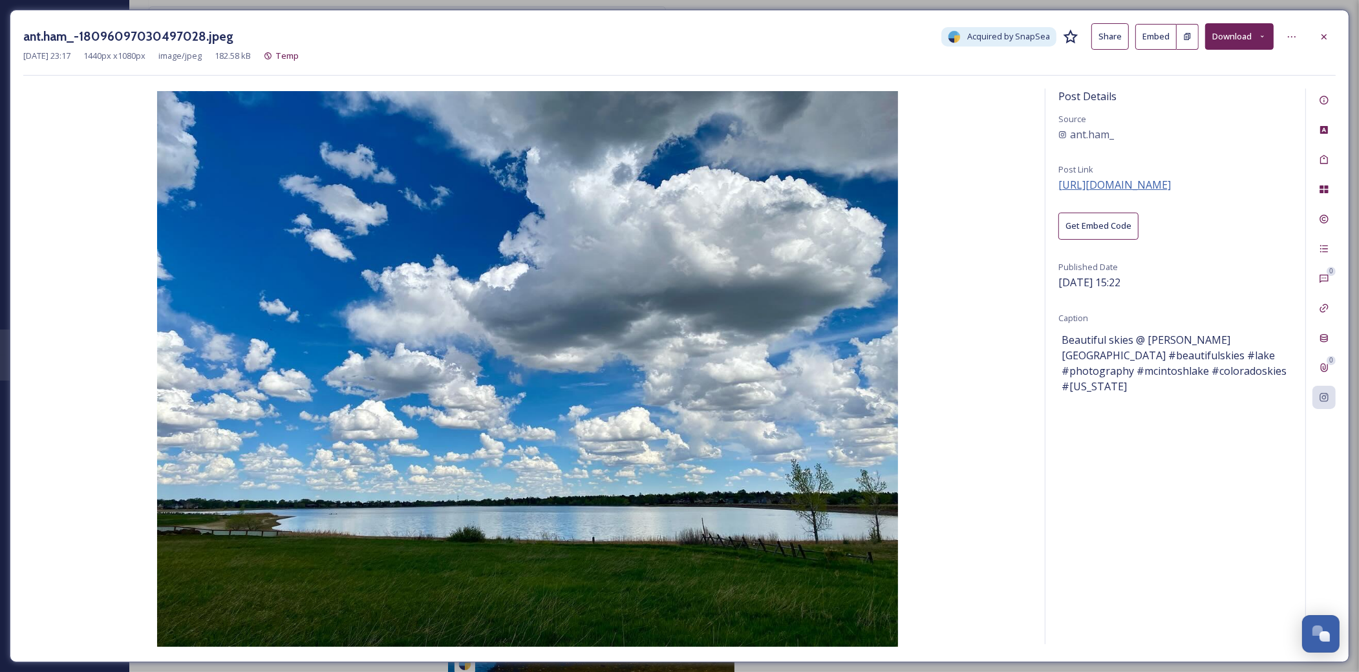
click at [1171, 184] on span "[URL][DOMAIN_NAME]" at bounding box center [1114, 185] width 112 height 14
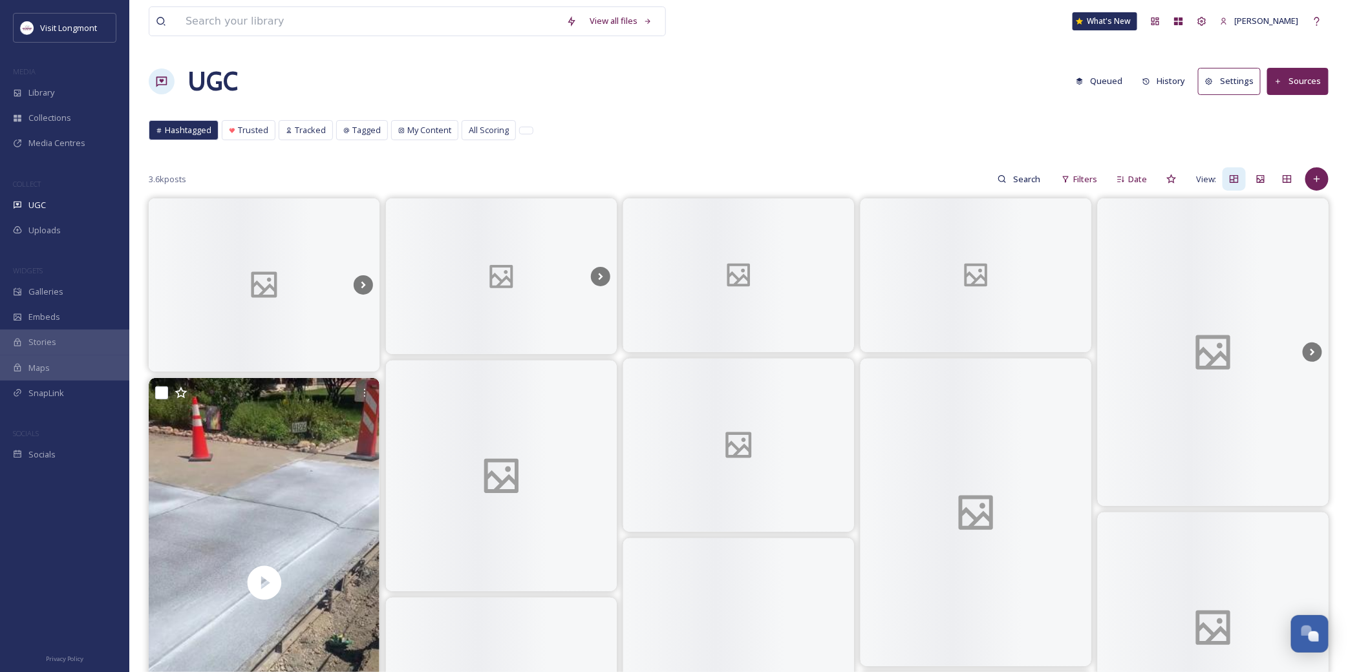
scroll to position [140, 0]
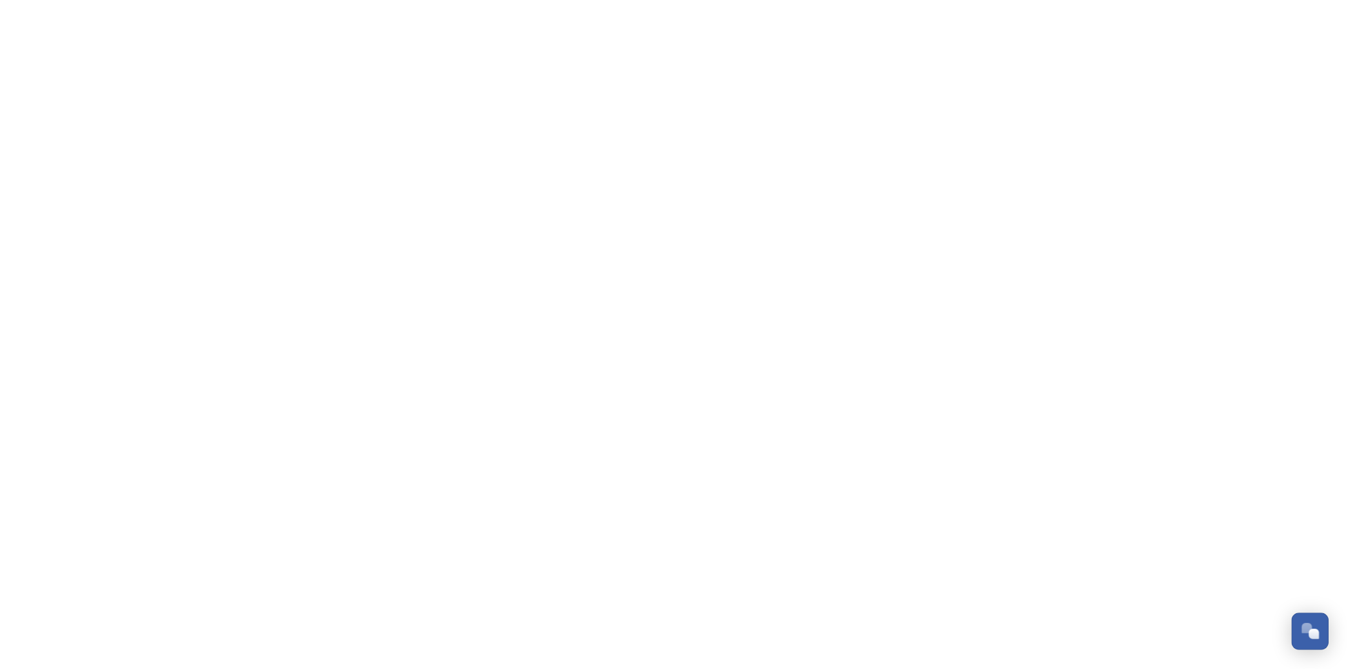
scroll to position [140, 0]
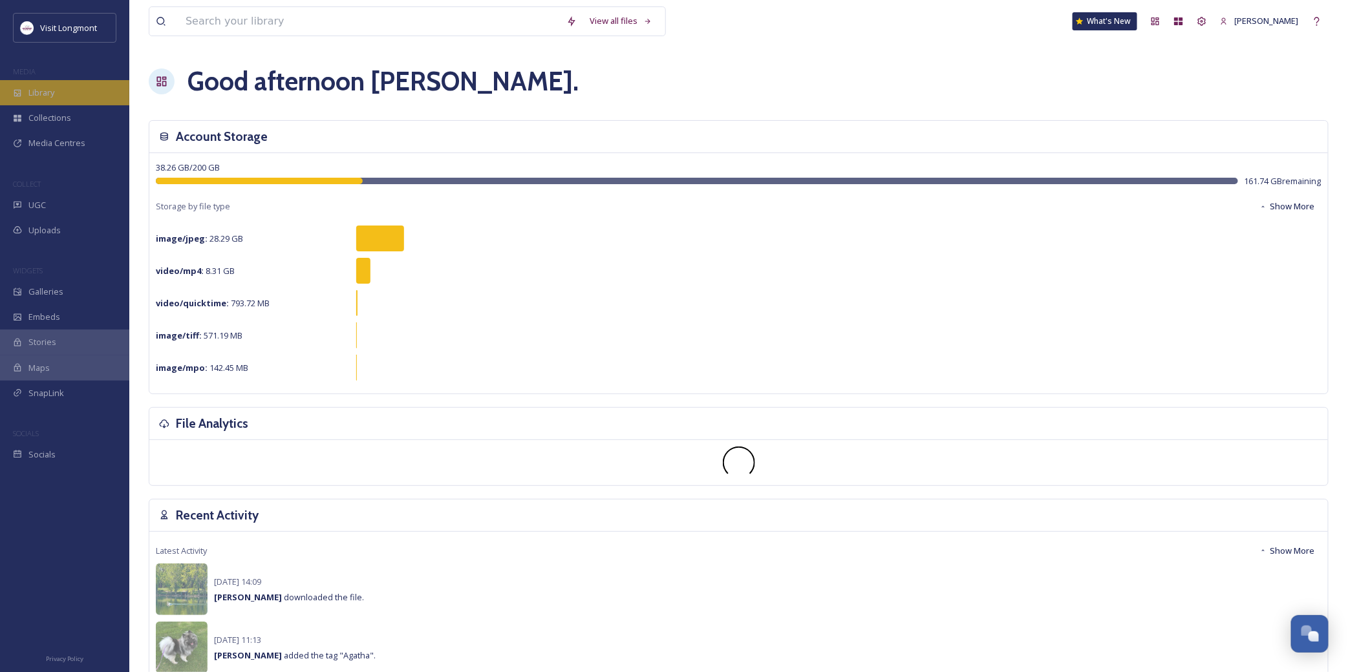
click at [35, 96] on span "Library" at bounding box center [41, 93] width 26 height 12
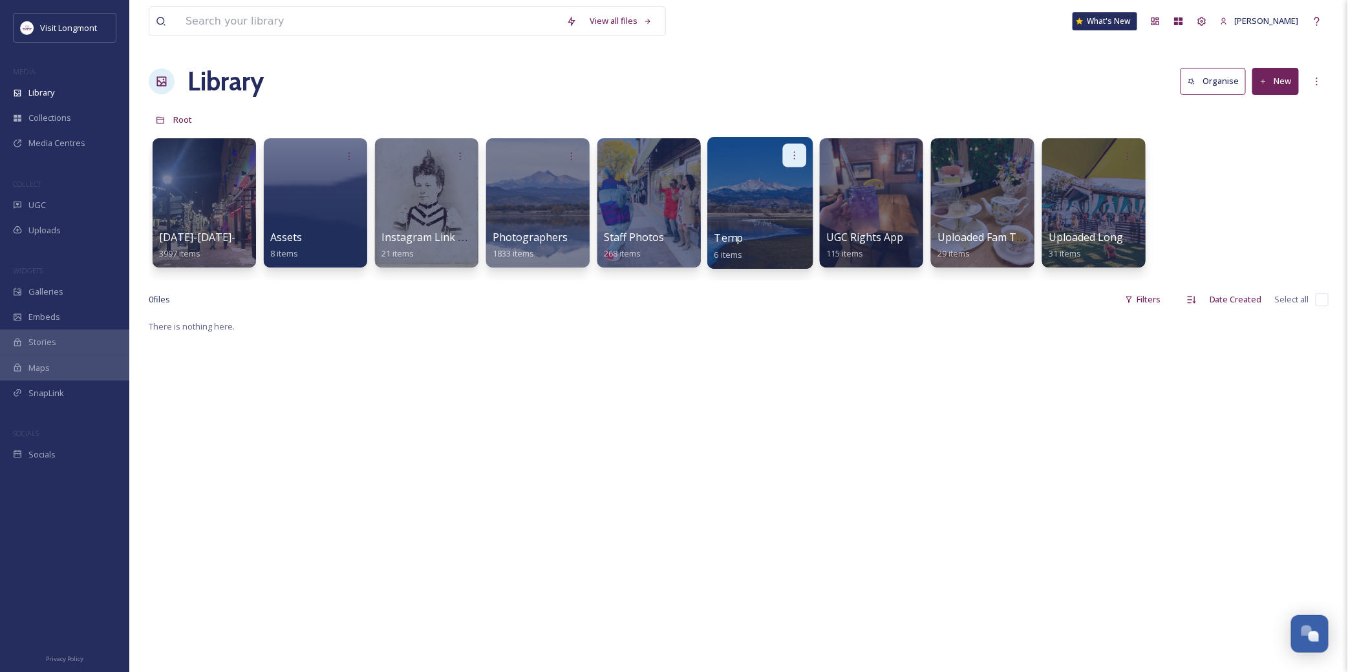
click at [793, 156] on icon at bounding box center [794, 155] width 10 height 10
click at [763, 256] on span "Delete" at bounding box center [753, 250] width 27 height 13
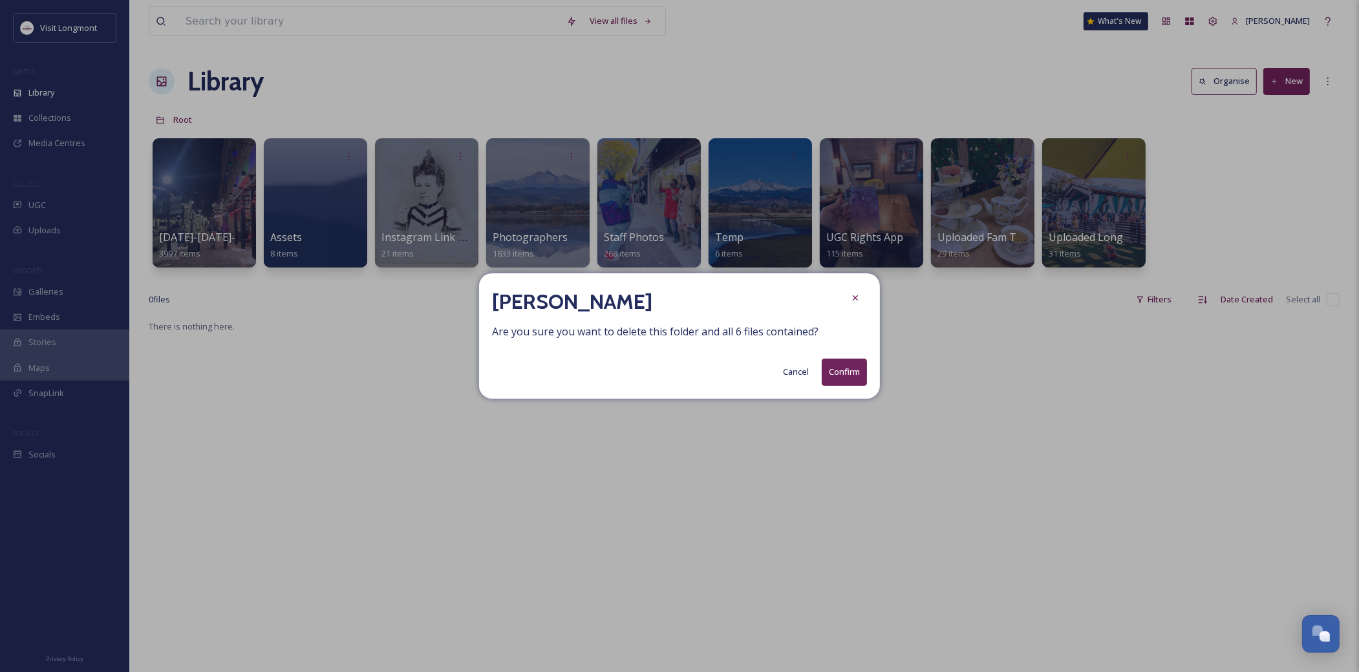
click at [851, 374] on button "Confirm" at bounding box center [844, 372] width 45 height 27
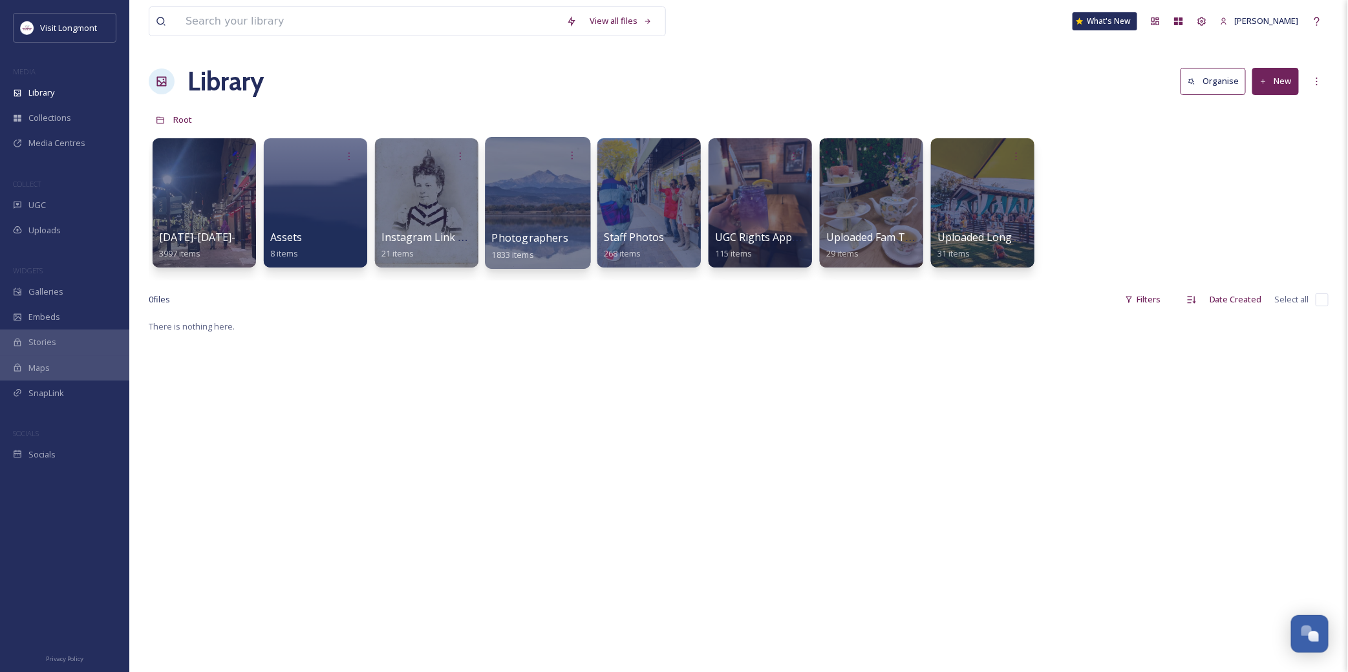
click at [527, 197] on div at bounding box center [537, 203] width 105 height 132
